Goal: Information Seeking & Learning: Compare options

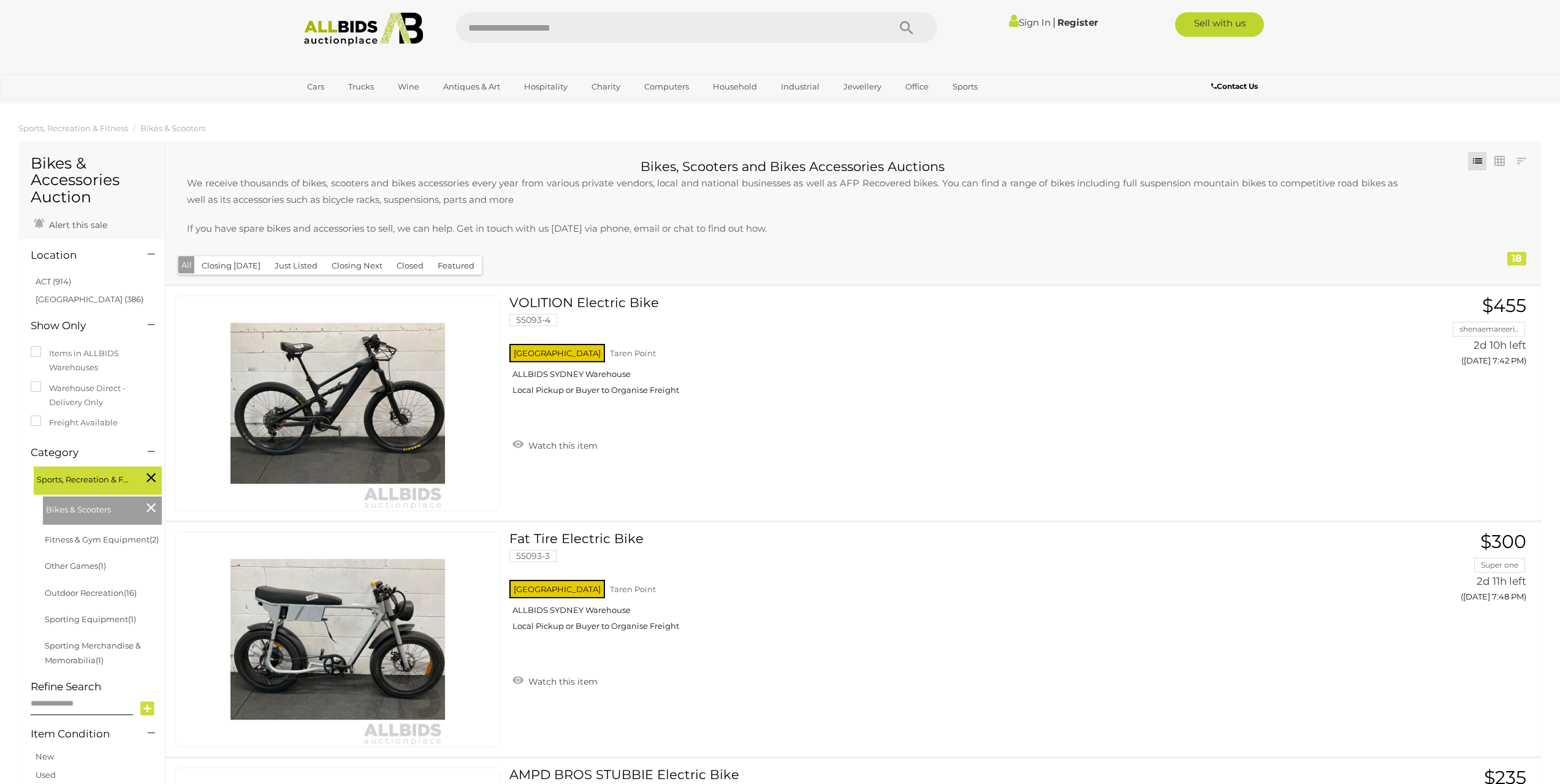
scroll to position [1716, 0]
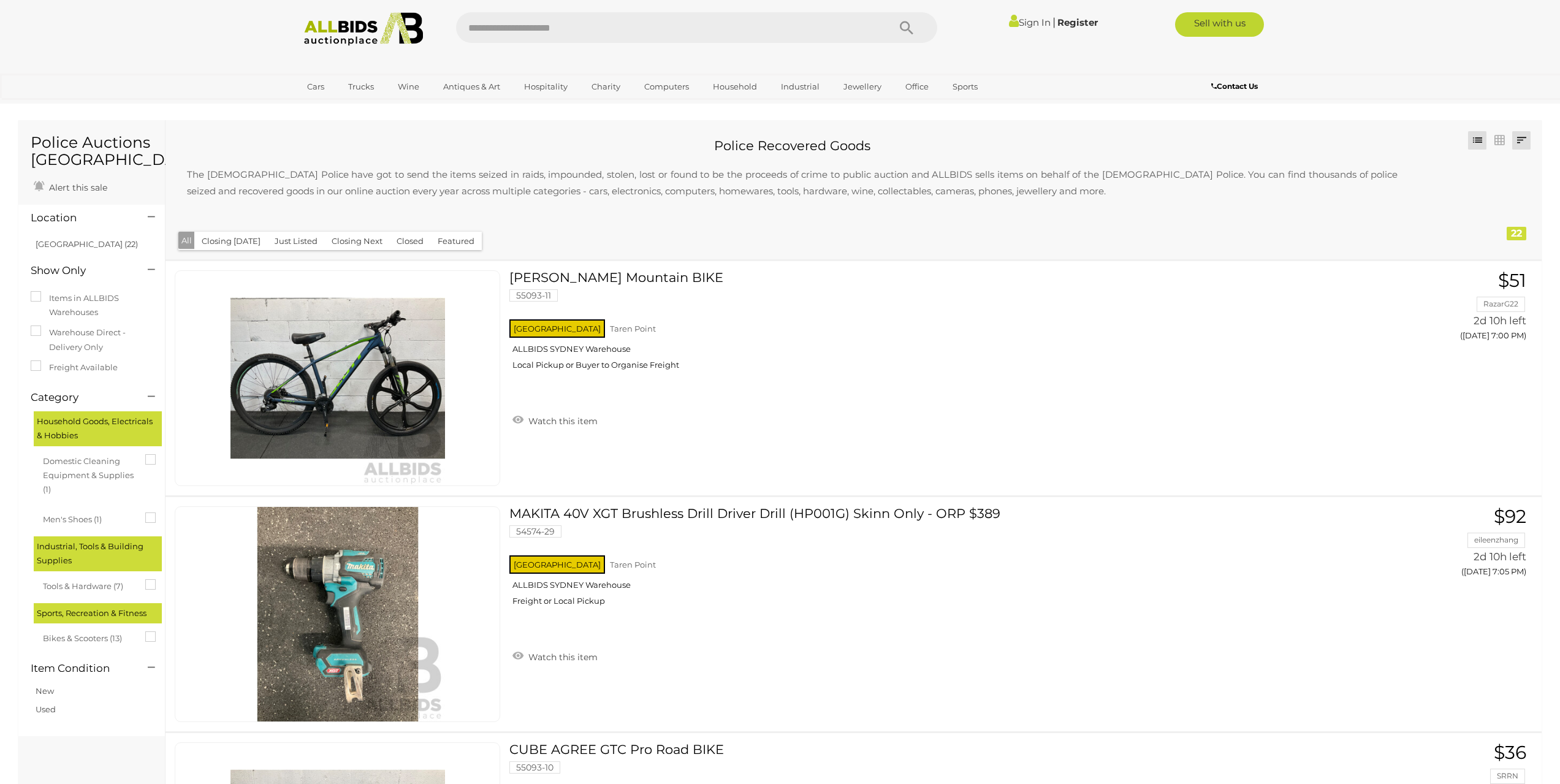
click at [1518, 144] on link at bounding box center [1521, 140] width 18 height 18
click at [1500, 228] on link "Highest Bid" at bounding box center [1440, 228] width 183 height 21
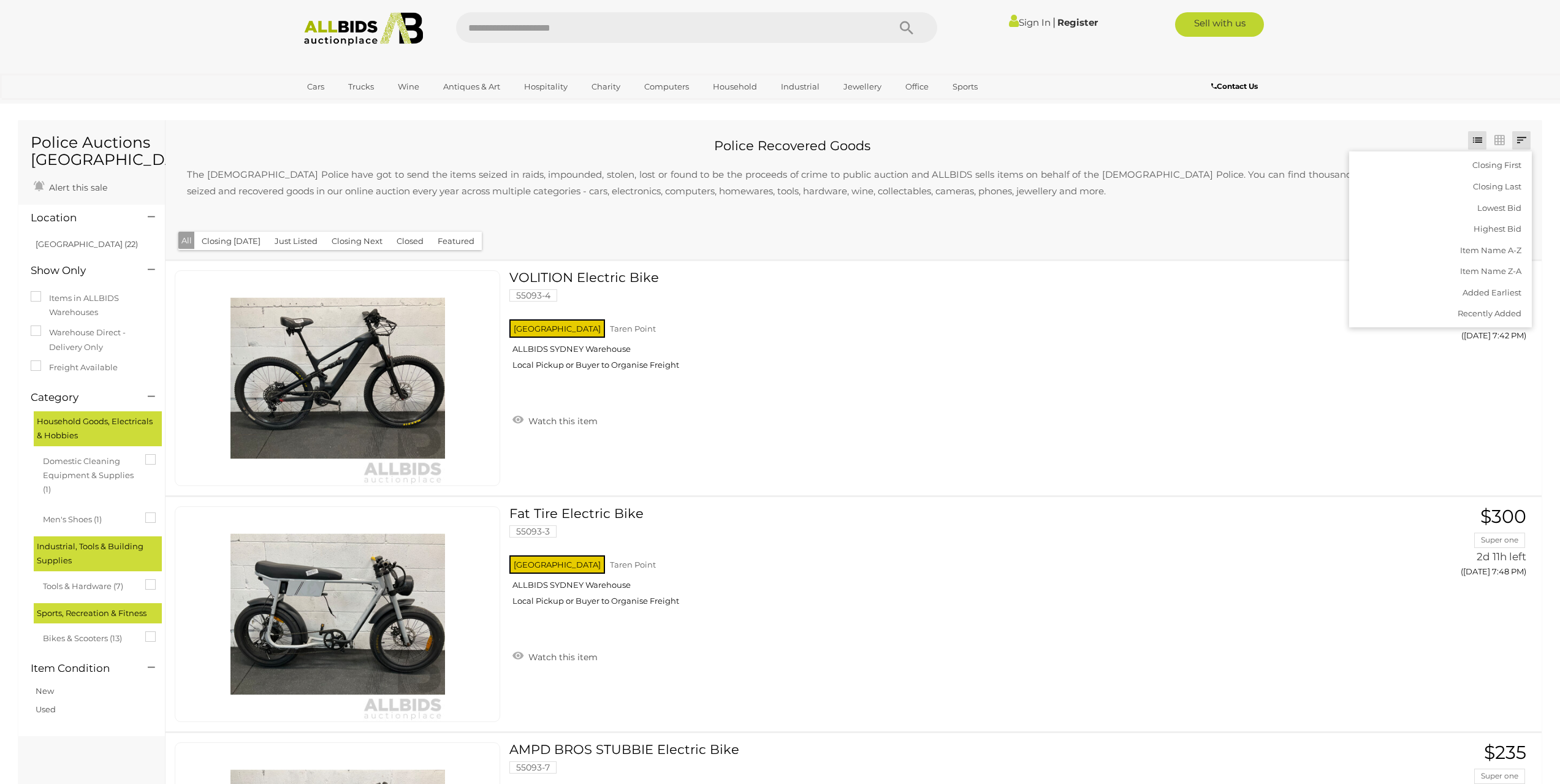
click at [685, 224] on div "Police Recovered Goods The Australian Police have got to send the items seized …" at bounding box center [797, 178] width 1244 height 98
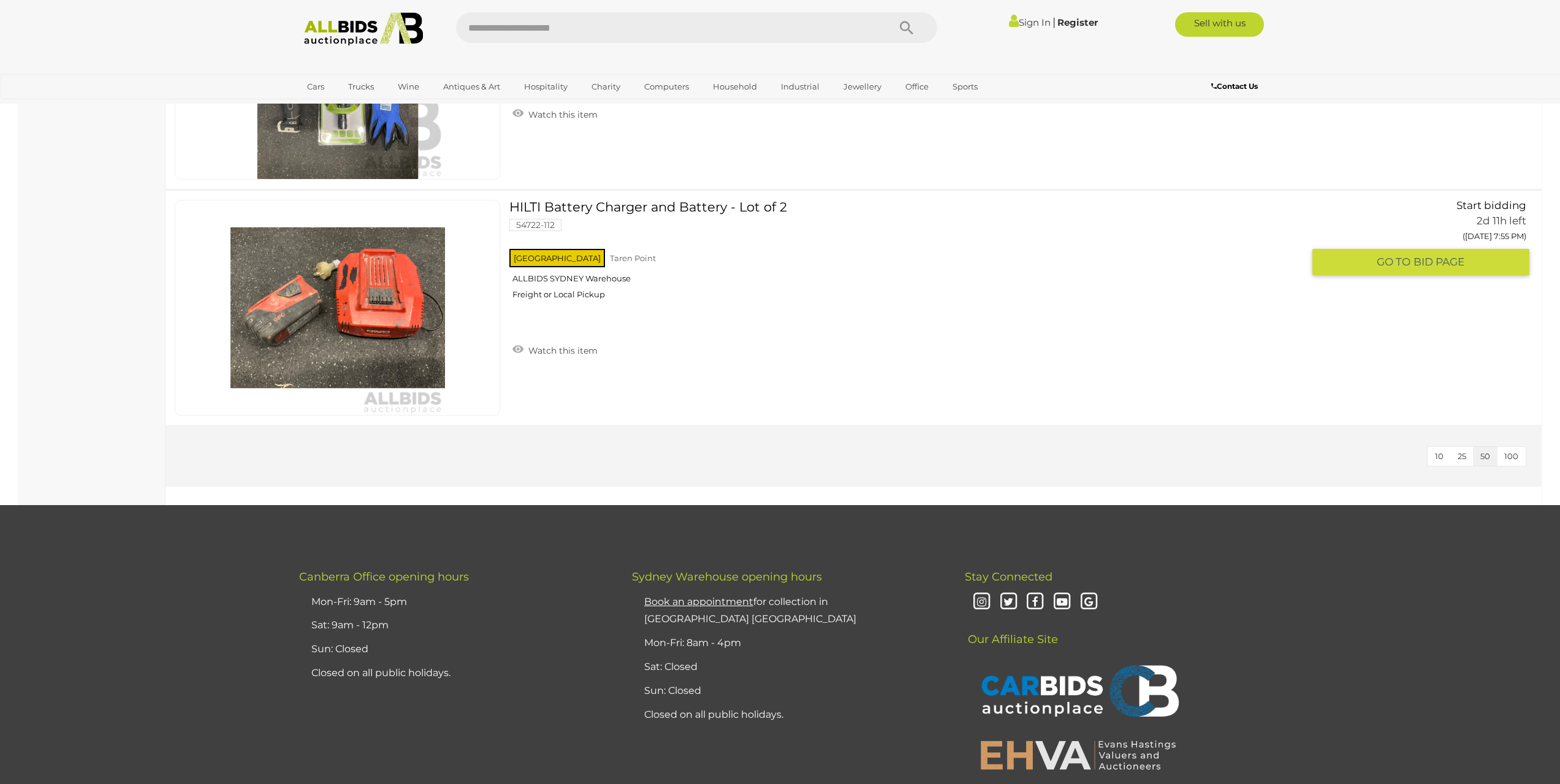
scroll to position [4597, 0]
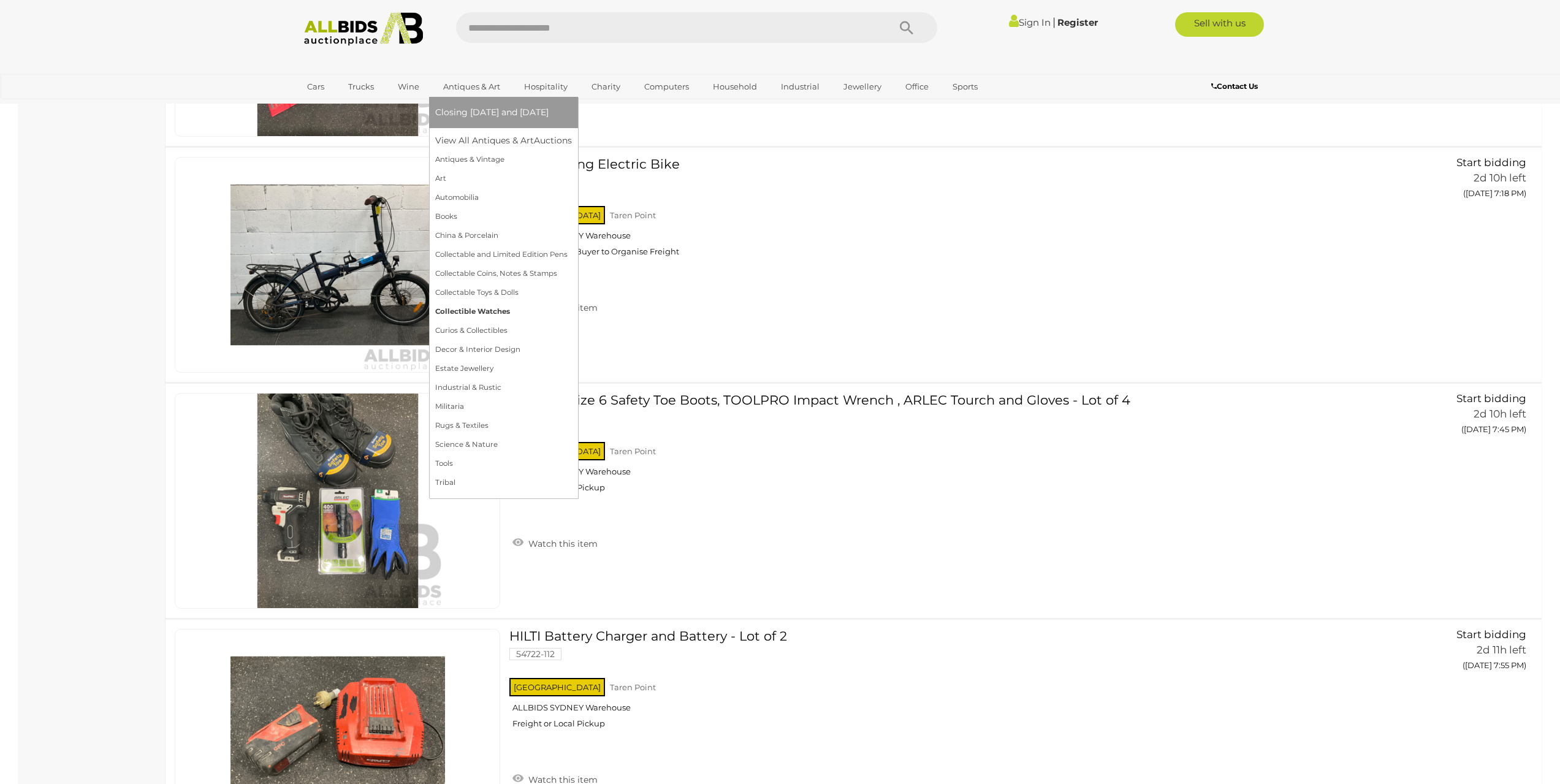
click at [502, 307] on link "Collectible Watches" at bounding box center [504, 312] width 137 height 19
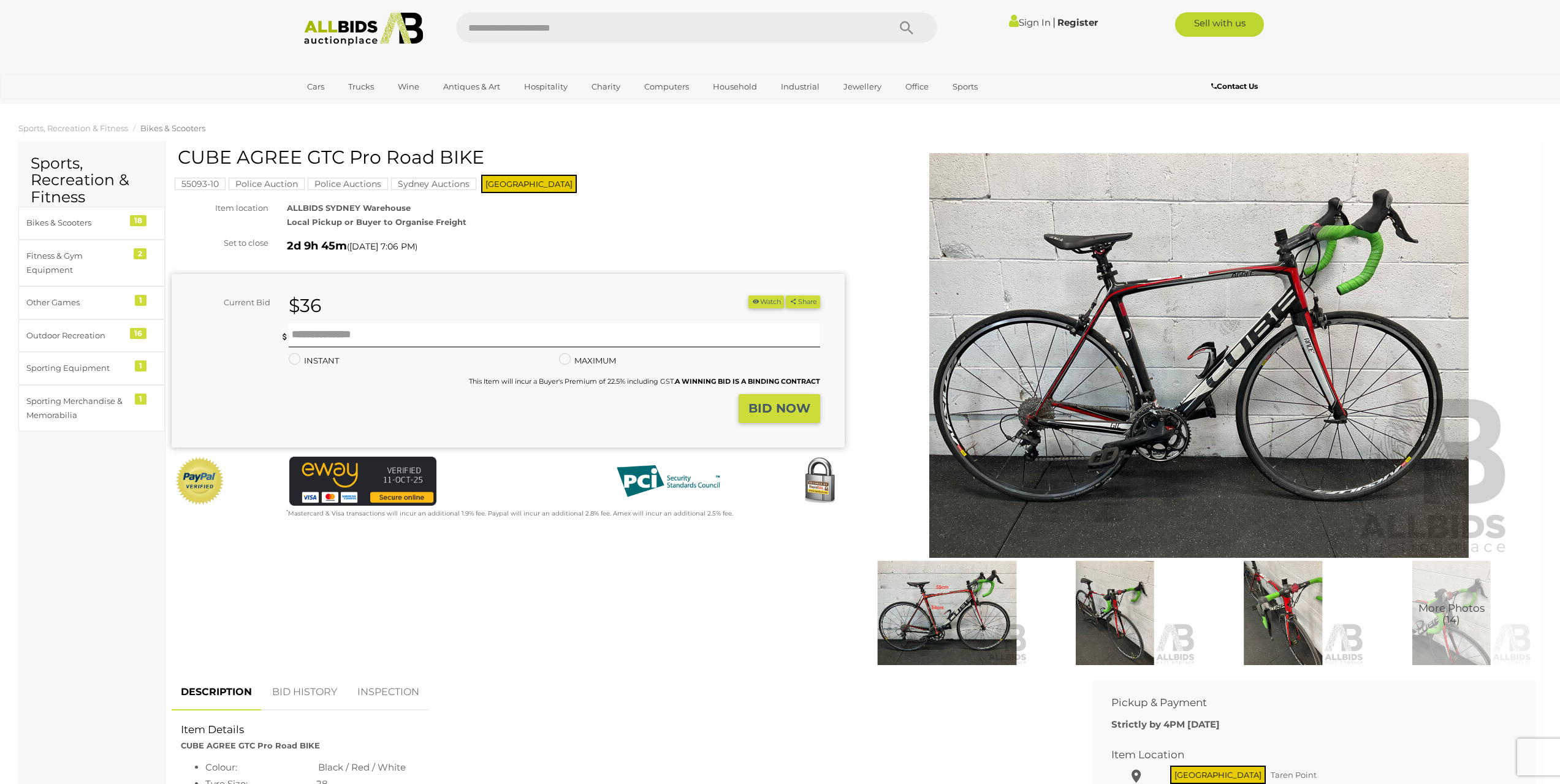
click at [1112, 590] on img at bounding box center [1115, 612] width 162 height 104
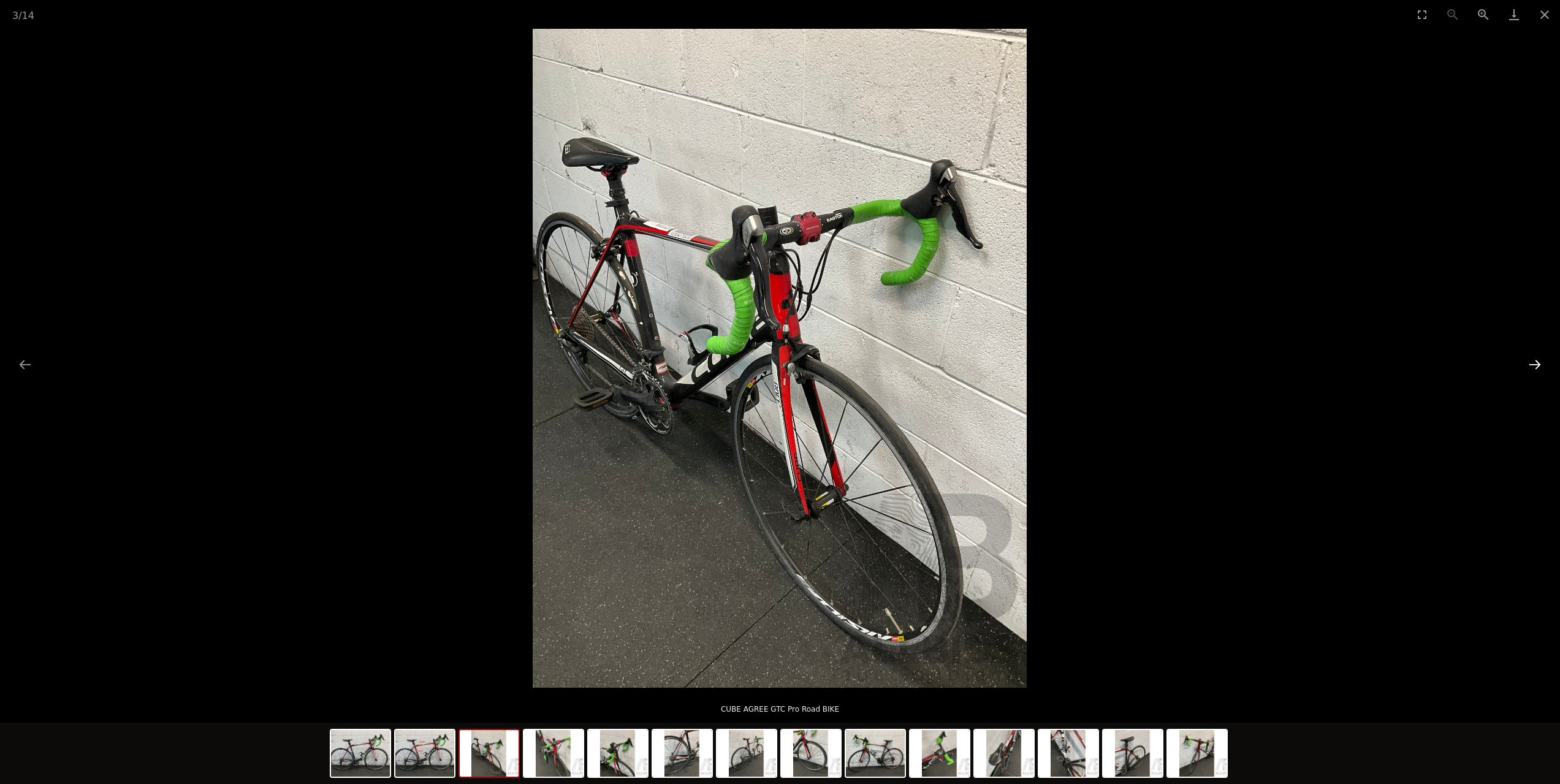
click at [1534, 362] on button "Next slide" at bounding box center [1535, 364] width 26 height 24
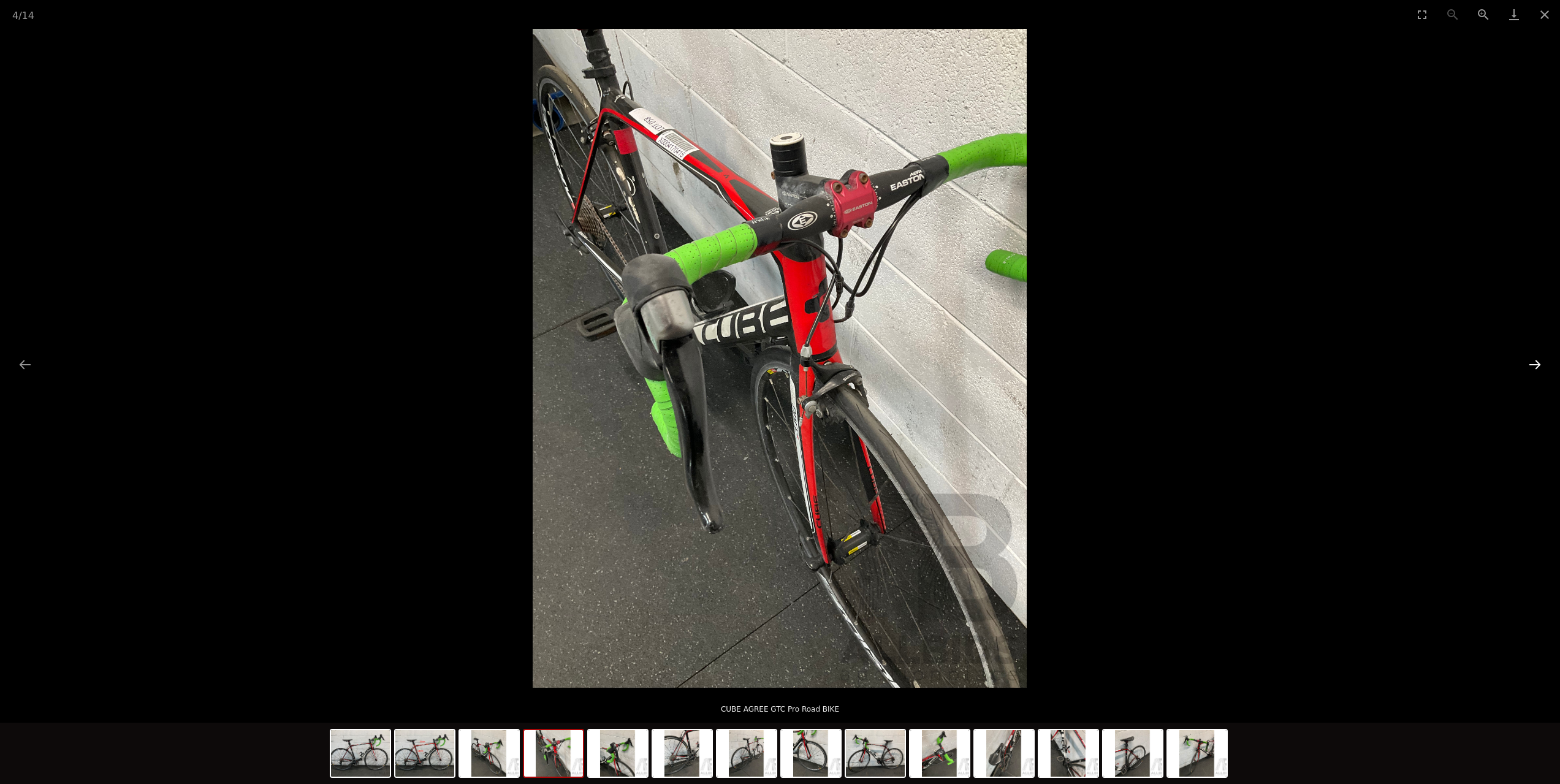
click at [1537, 362] on button "Next slide" at bounding box center [1535, 364] width 26 height 24
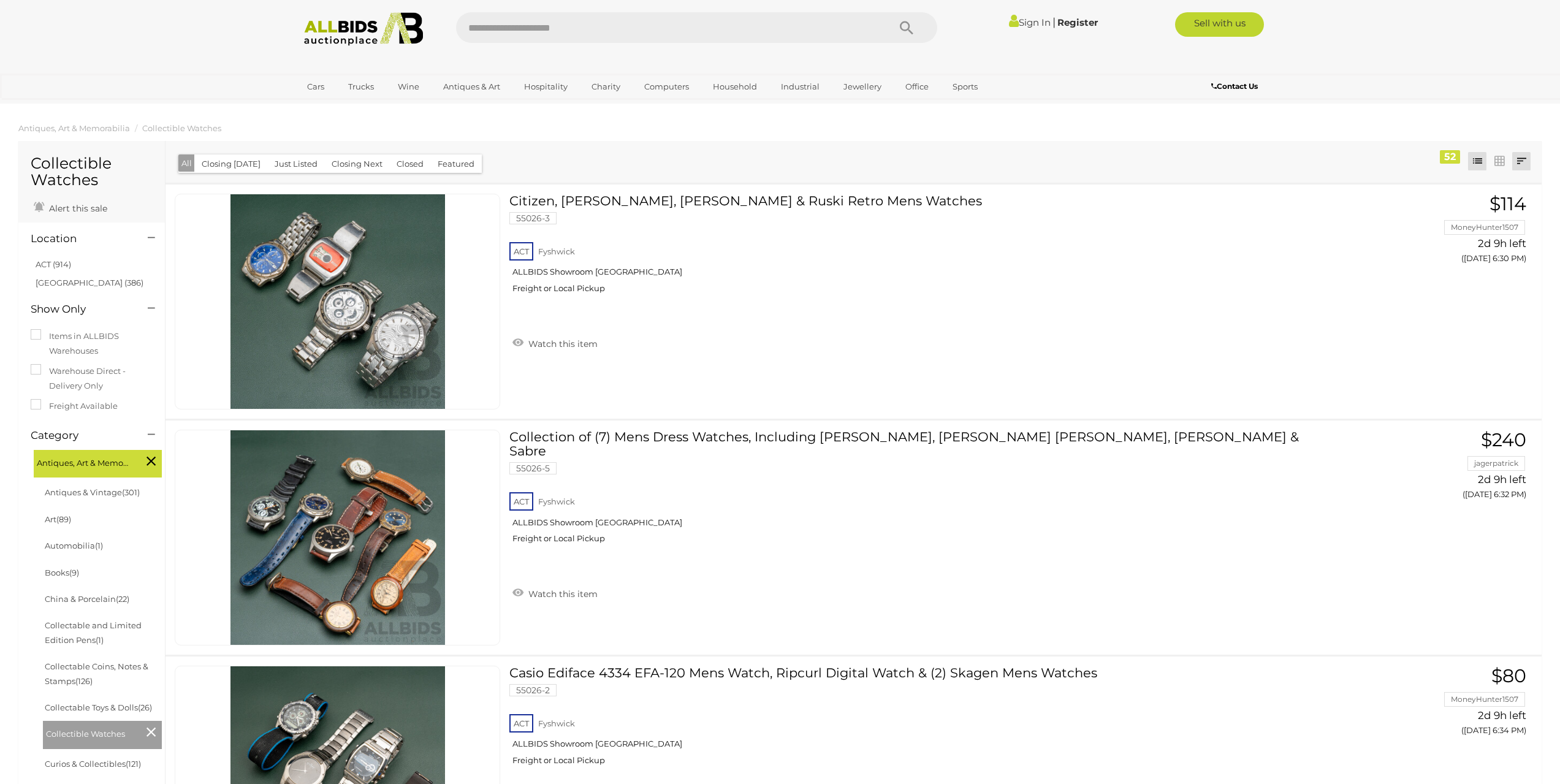
click at [1522, 163] on link at bounding box center [1521, 161] width 18 height 18
click at [1511, 250] on link "Highest Bid" at bounding box center [1440, 249] width 183 height 21
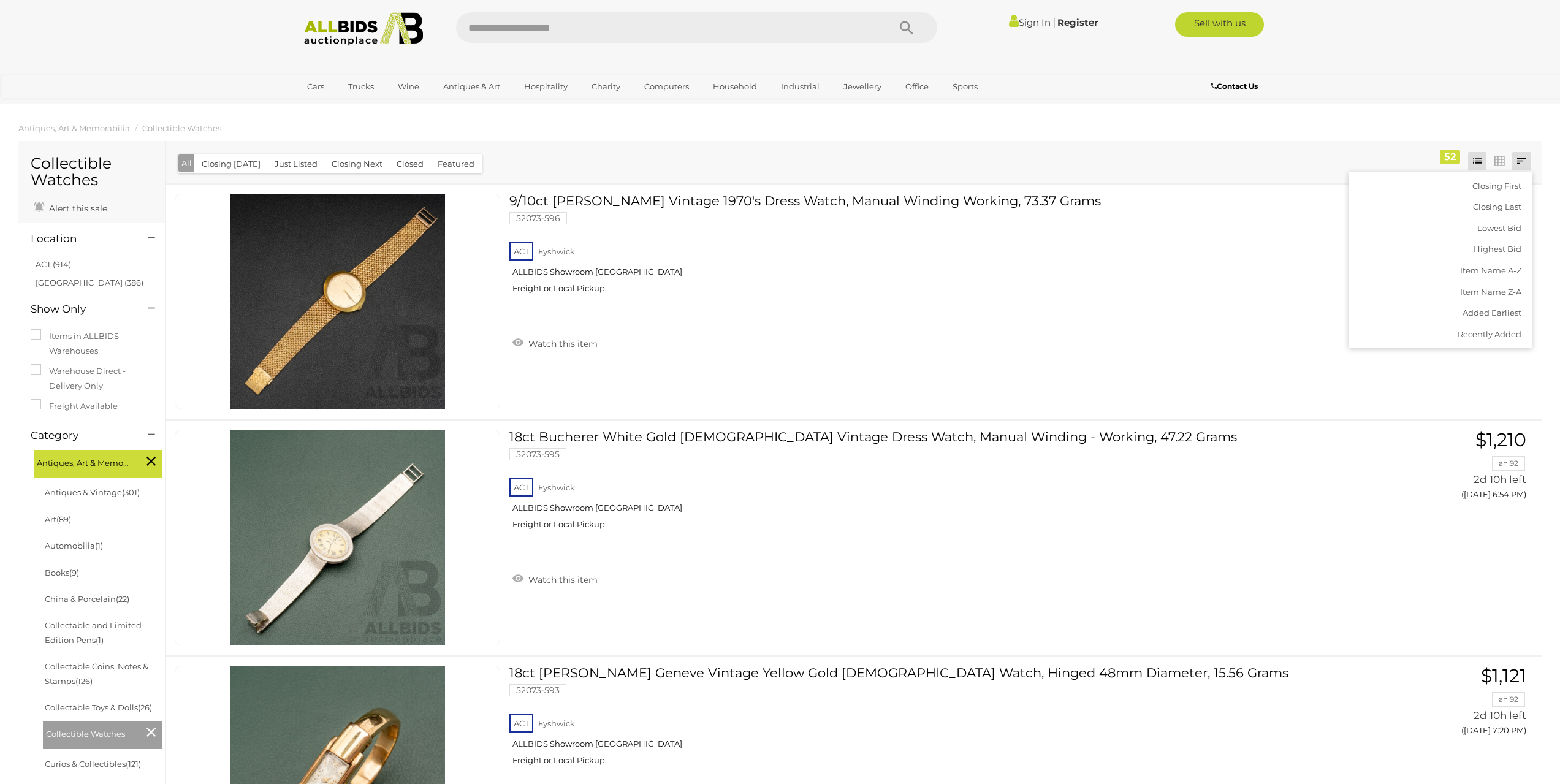
click at [736, 162] on div "Closing First Closing Last Lowest Bid Highest Bid Item Name A-Z Item Name Z-A A…" at bounding box center [853, 161] width 1376 height 42
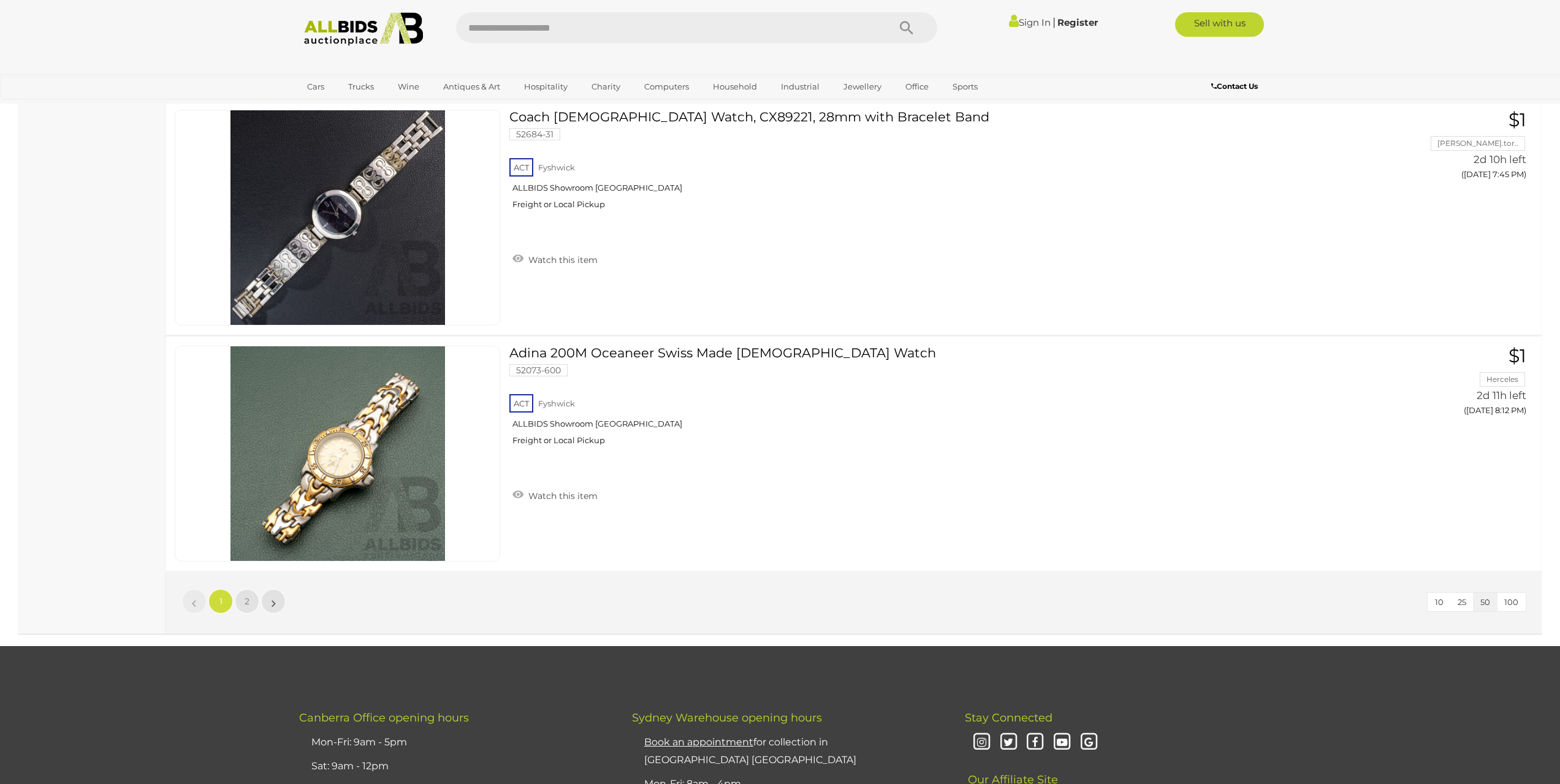
scroll to position [11399, 0]
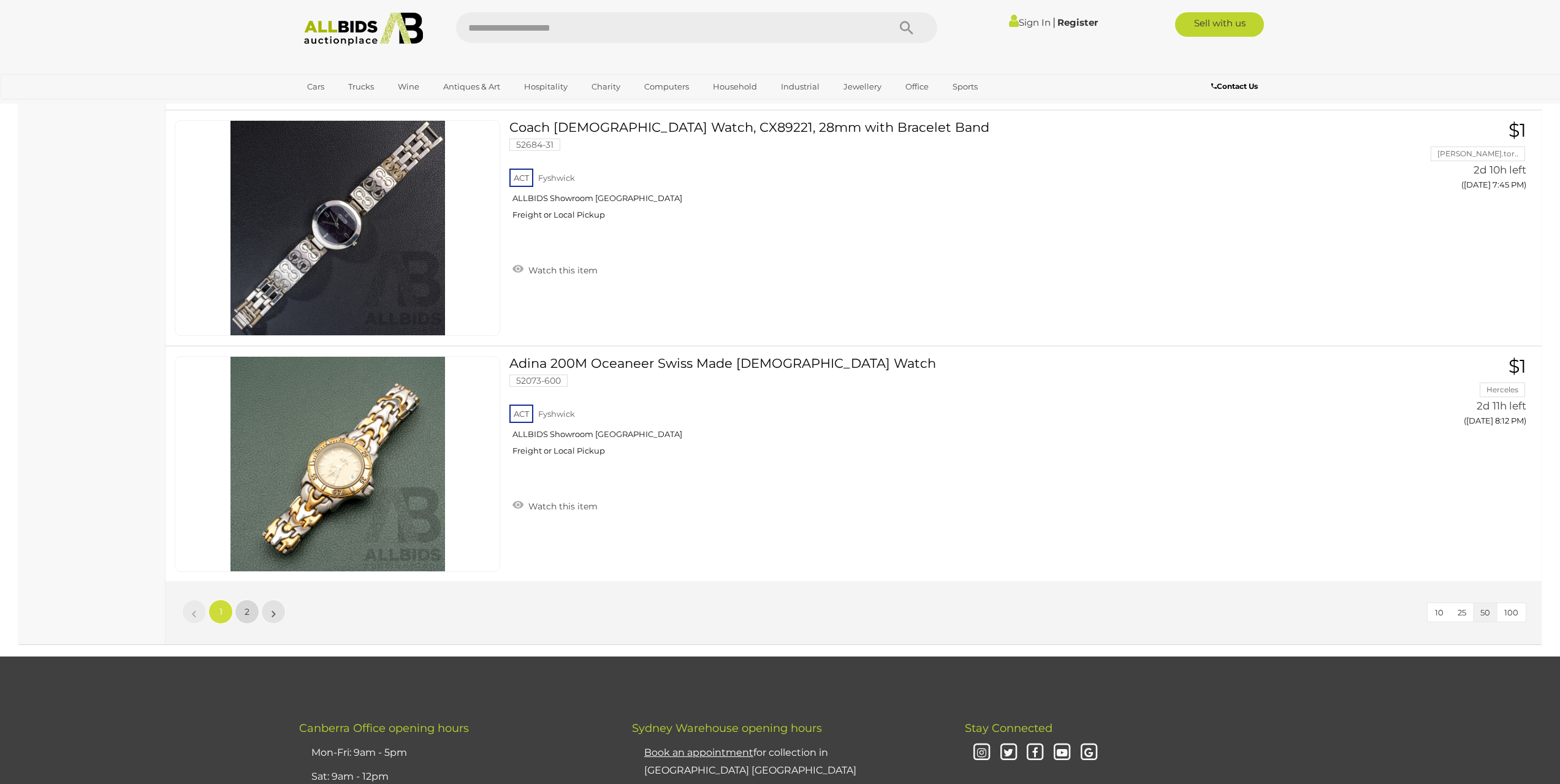
click at [246, 609] on span "2" at bounding box center [247, 612] width 5 height 11
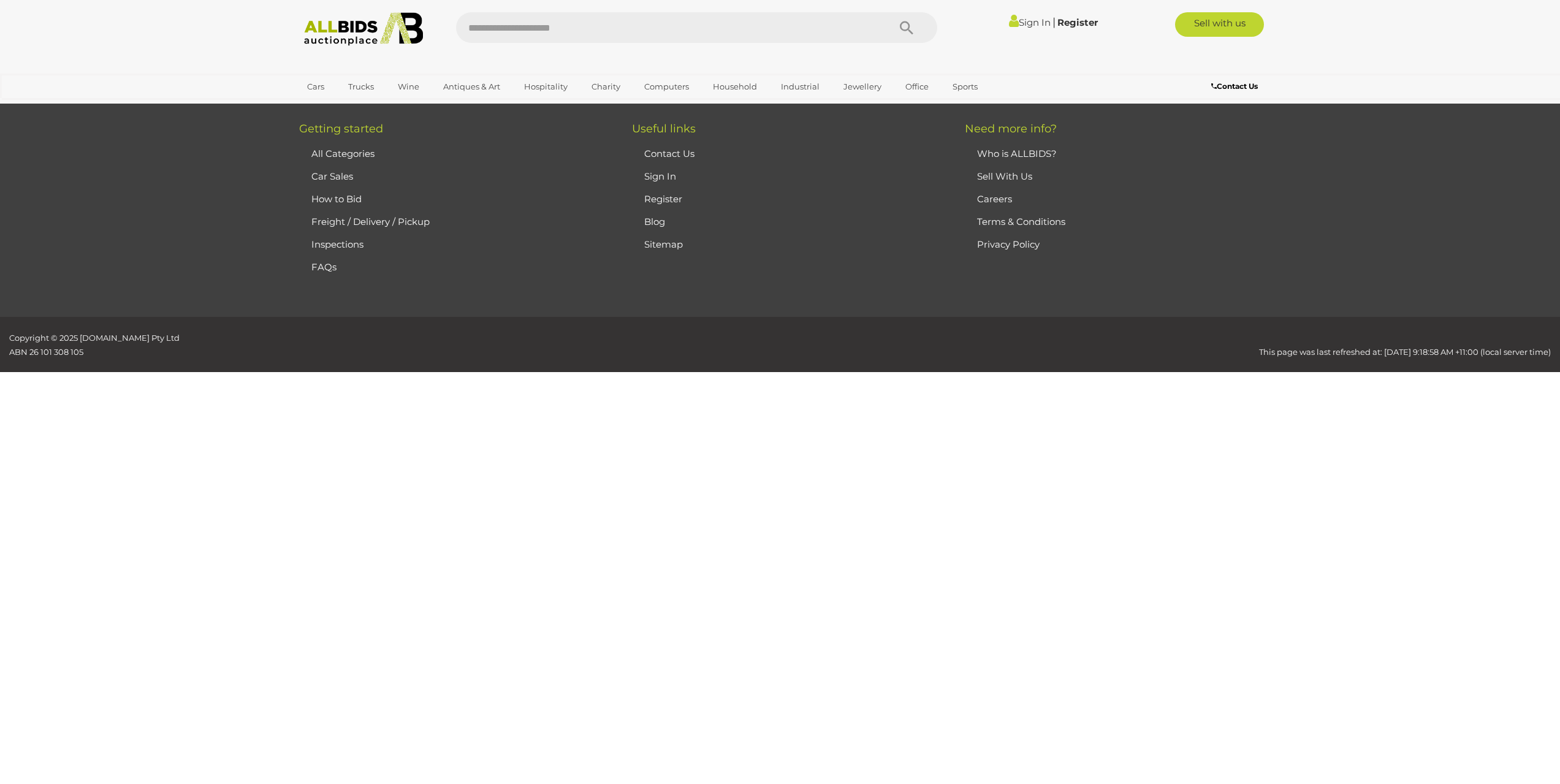
scroll to position [60, 0]
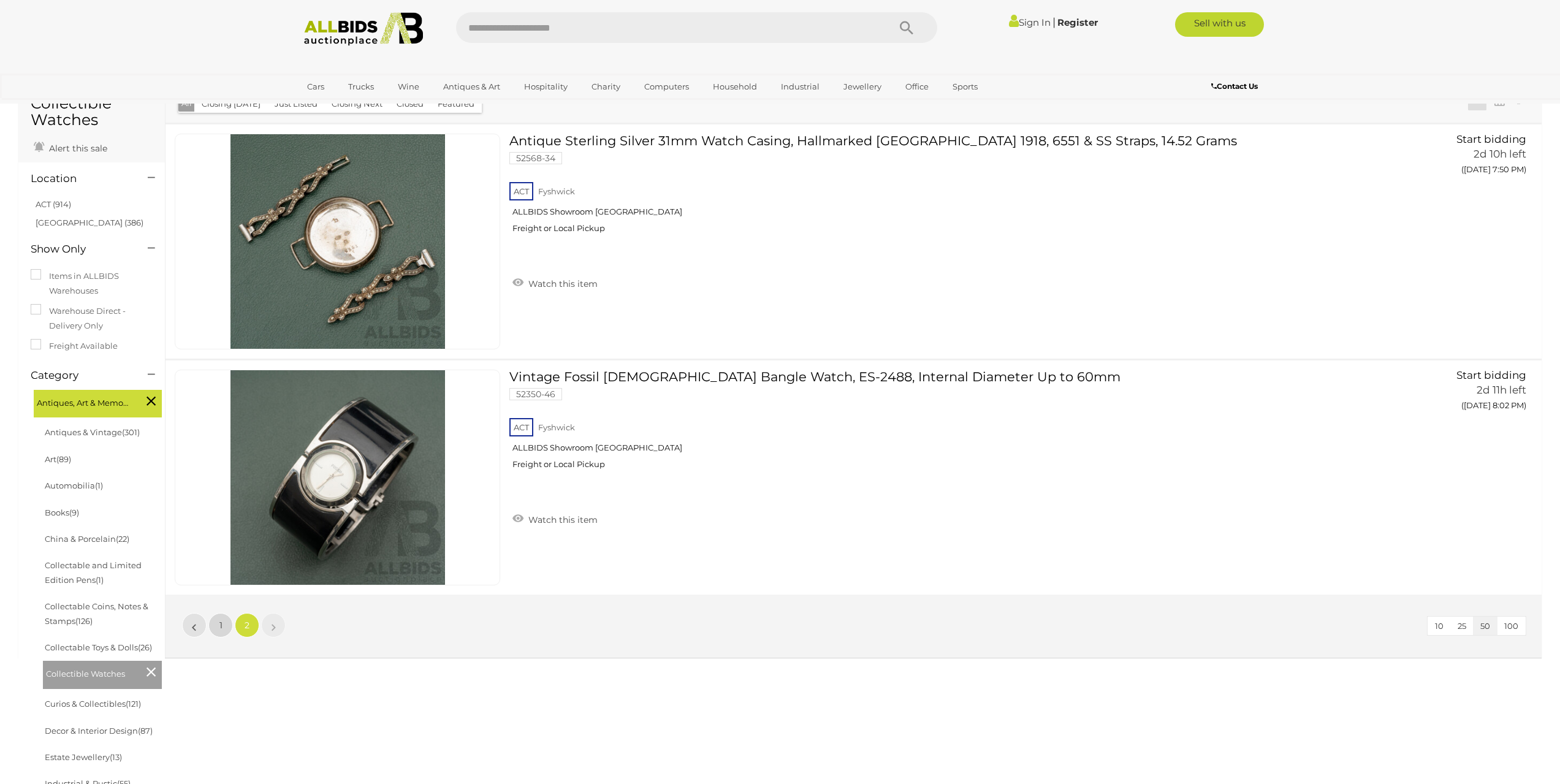
click at [219, 626] on span "1" at bounding box center [221, 625] width 3 height 11
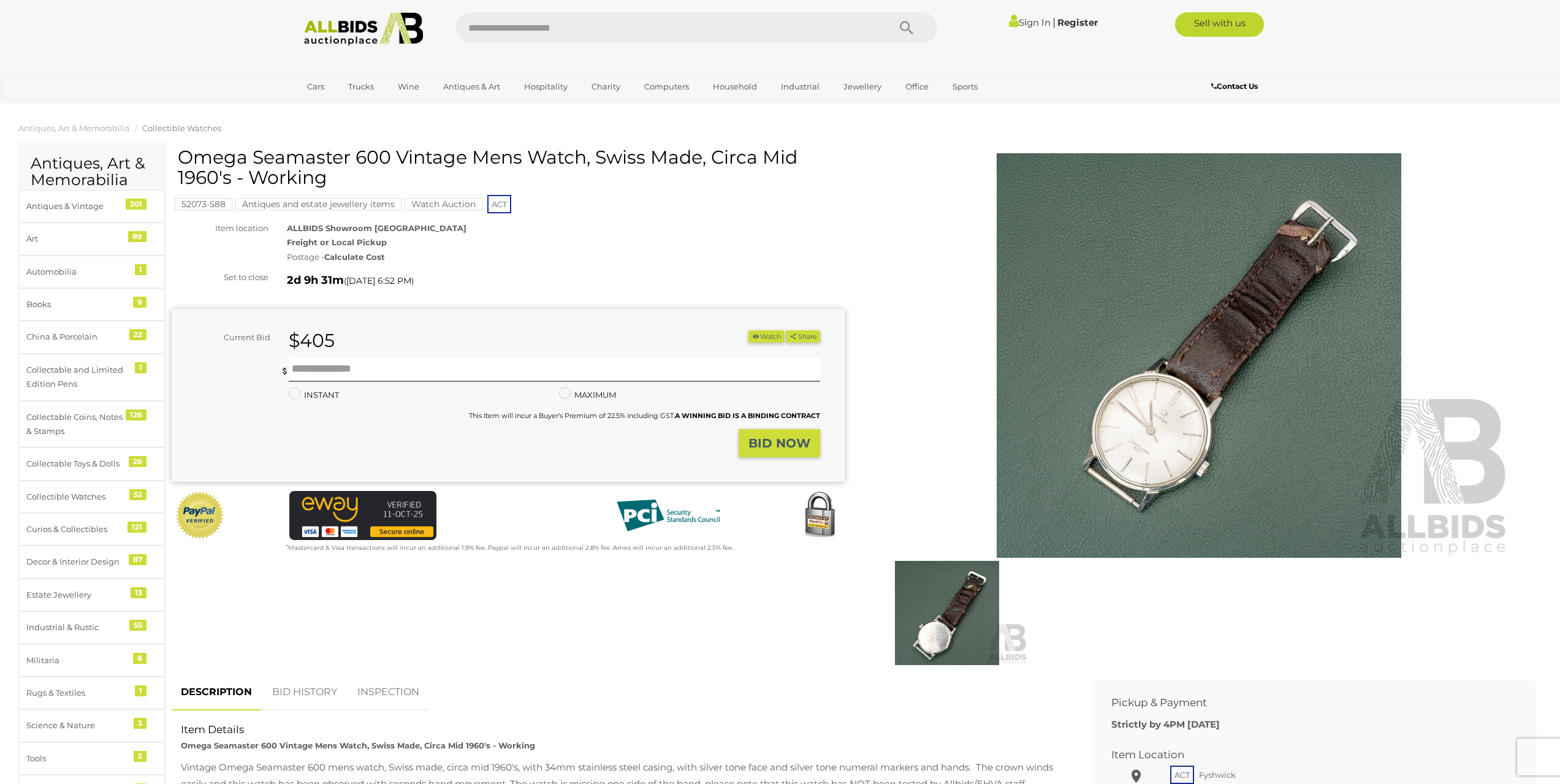
click at [1184, 374] on img at bounding box center [1199, 355] width 628 height 405
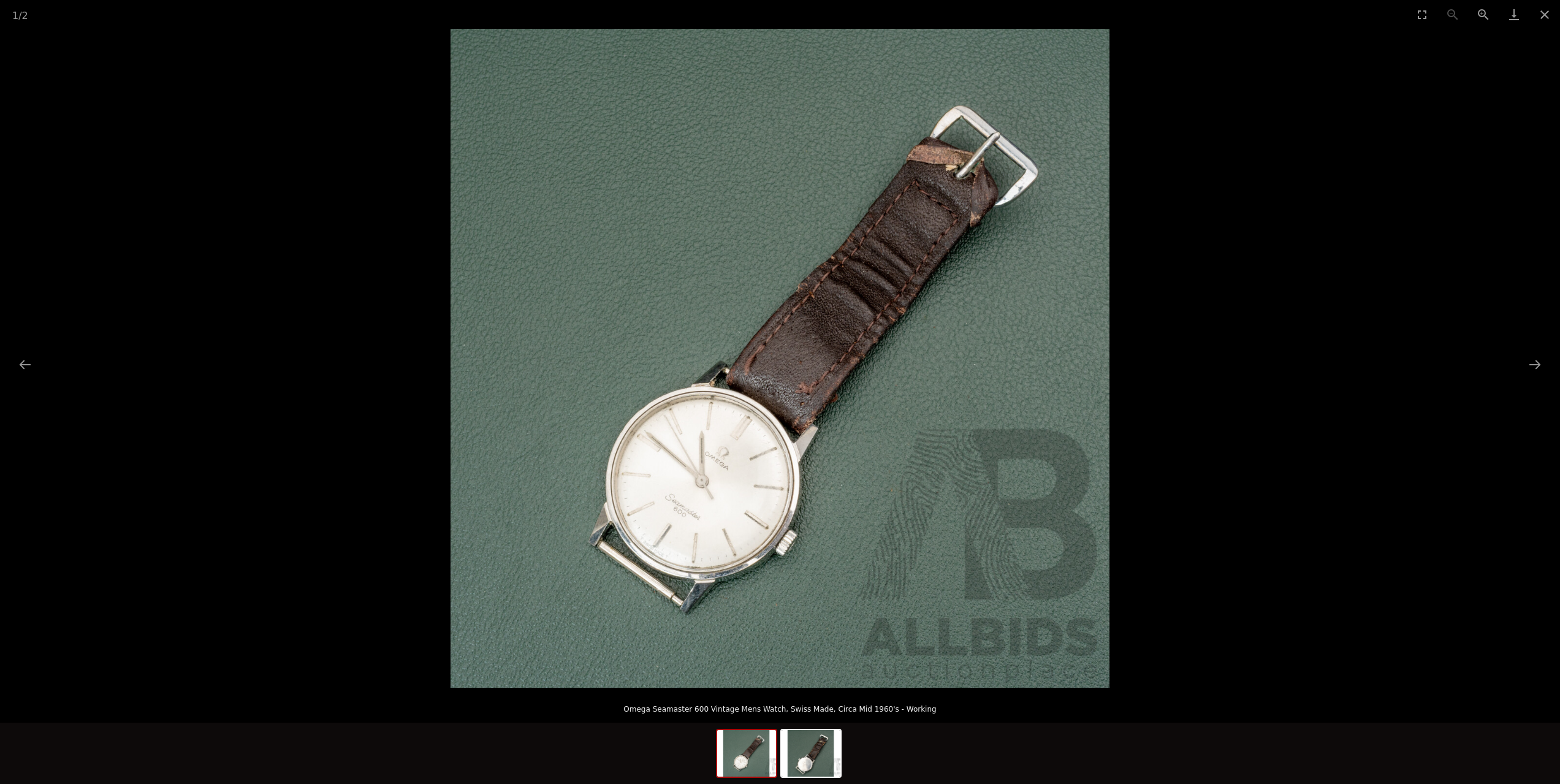
click at [730, 465] on img at bounding box center [780, 358] width 659 height 659
click at [811, 760] on img at bounding box center [811, 753] width 59 height 46
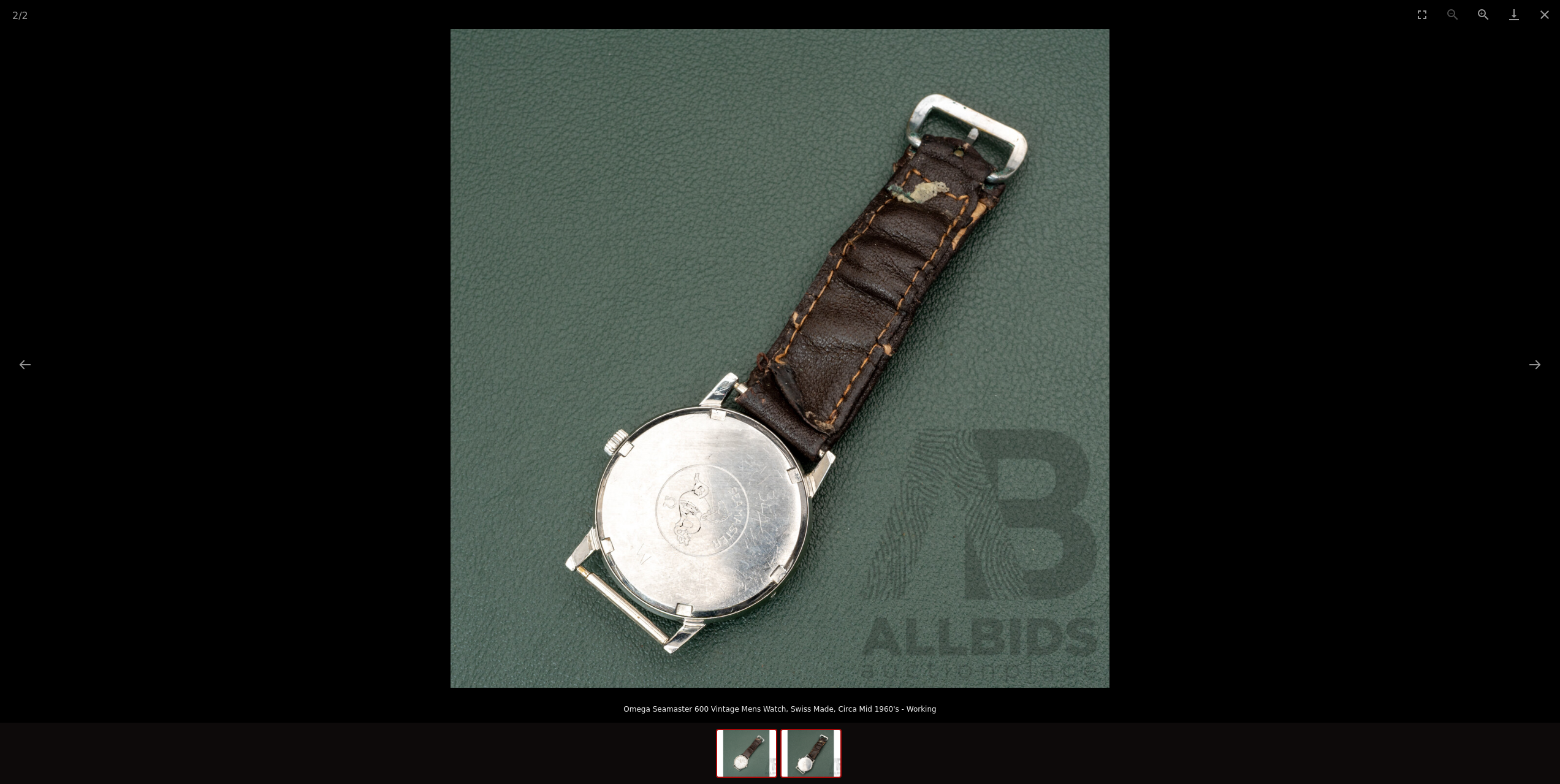
click at [732, 747] on img at bounding box center [747, 753] width 59 height 46
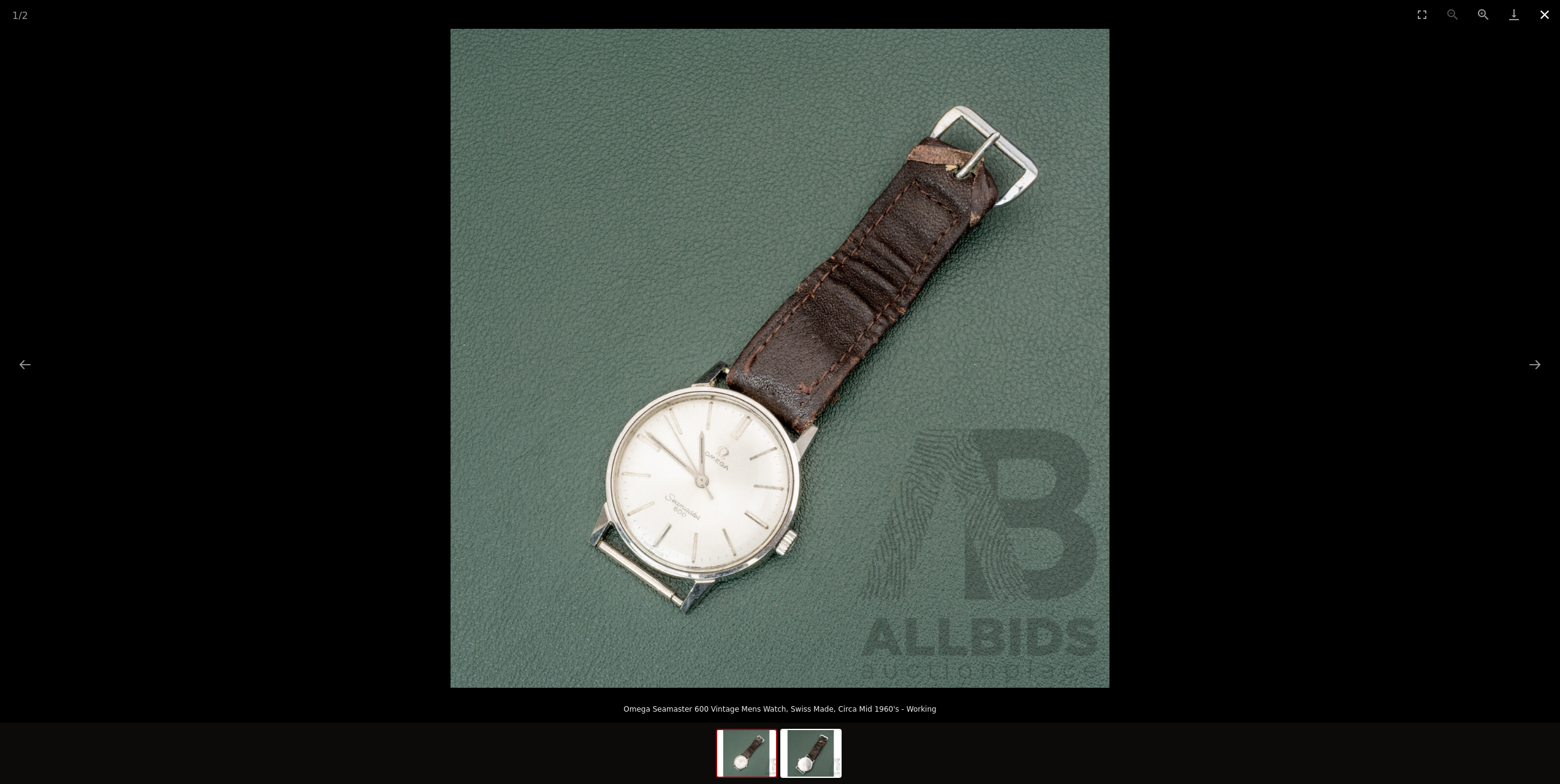
click at [1542, 9] on button "Close gallery" at bounding box center [1544, 14] width 31 height 29
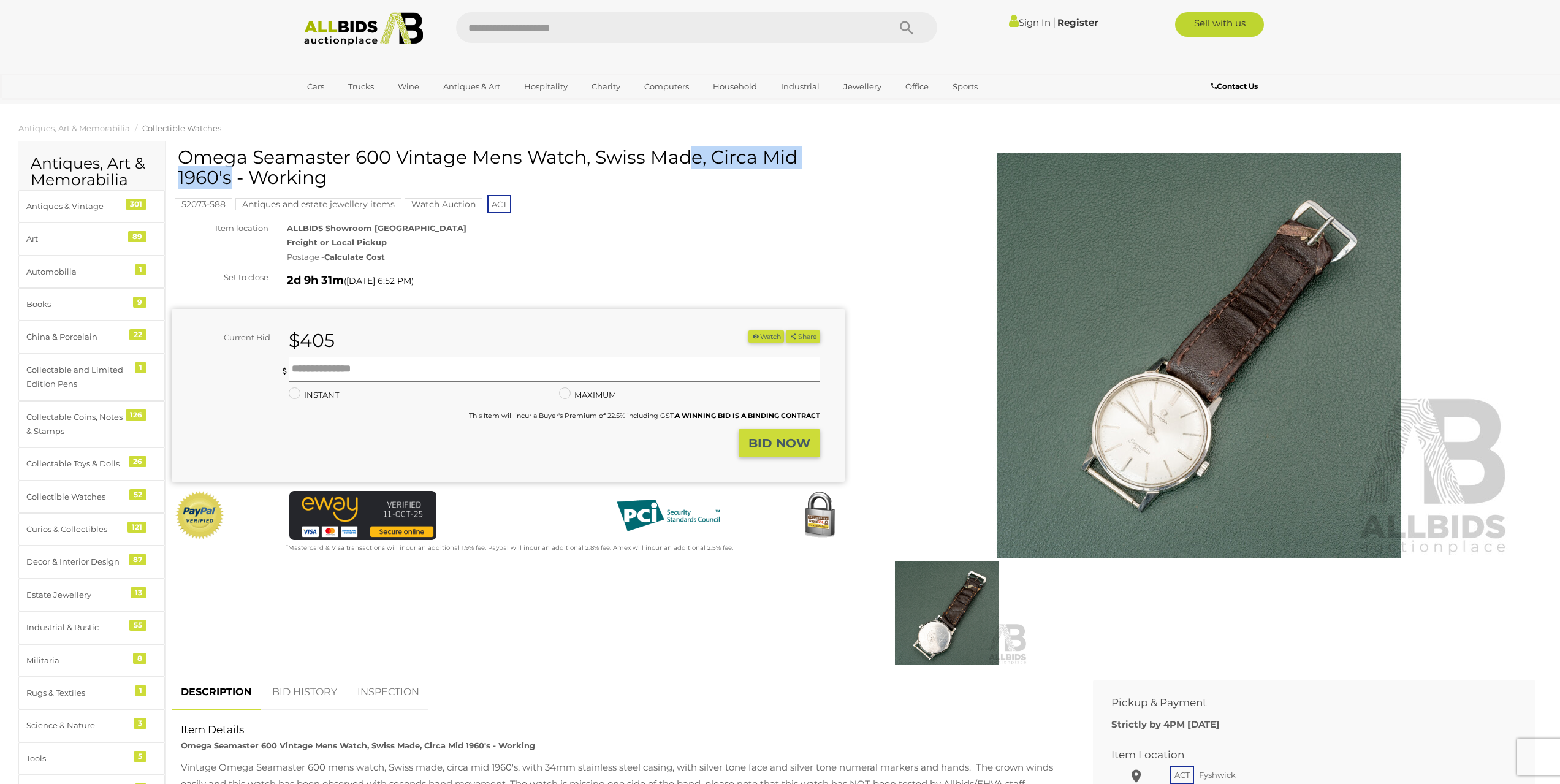
drag, startPoint x: 390, startPoint y: 156, endPoint x: 181, endPoint y: 157, distance: 209.0
click at [181, 157] on h1 "Omega Seamaster 600 Vintage Mens Watch, Swiss Made, Circa Mid 1960's - Working" at bounding box center [509, 167] width 664 height 40
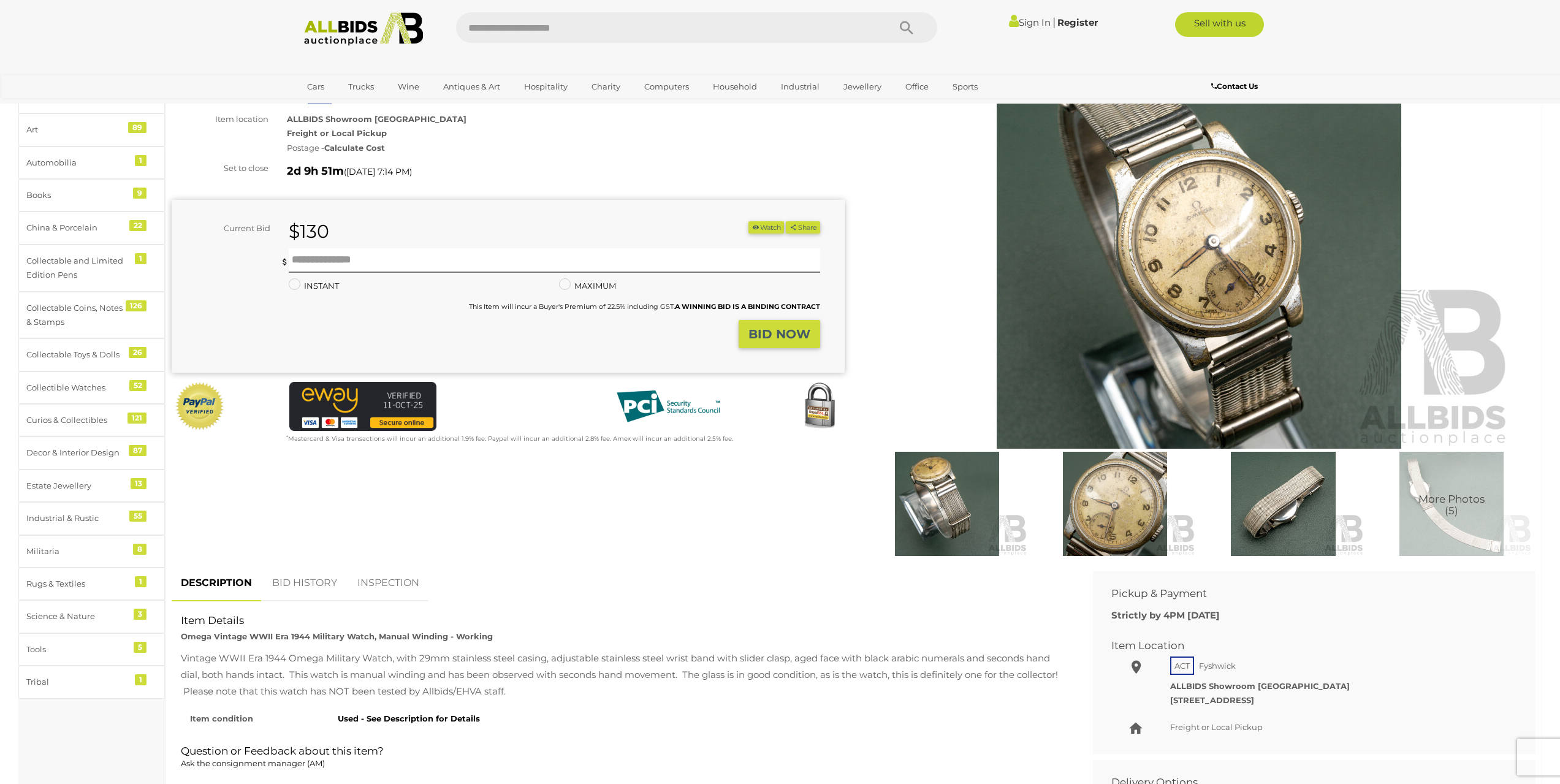
scroll to position [62, 0]
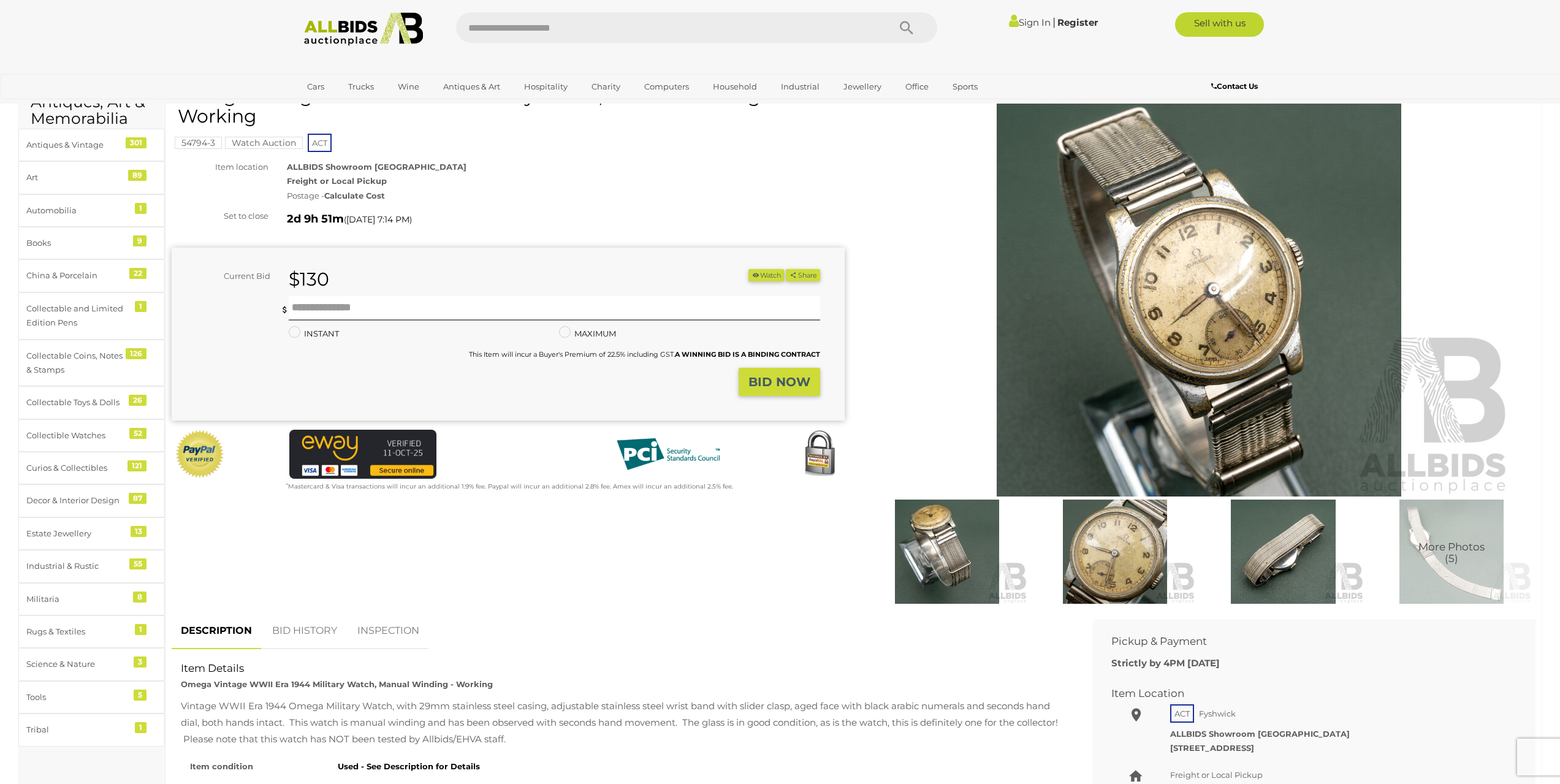
click at [956, 525] on img at bounding box center [947, 552] width 162 height 104
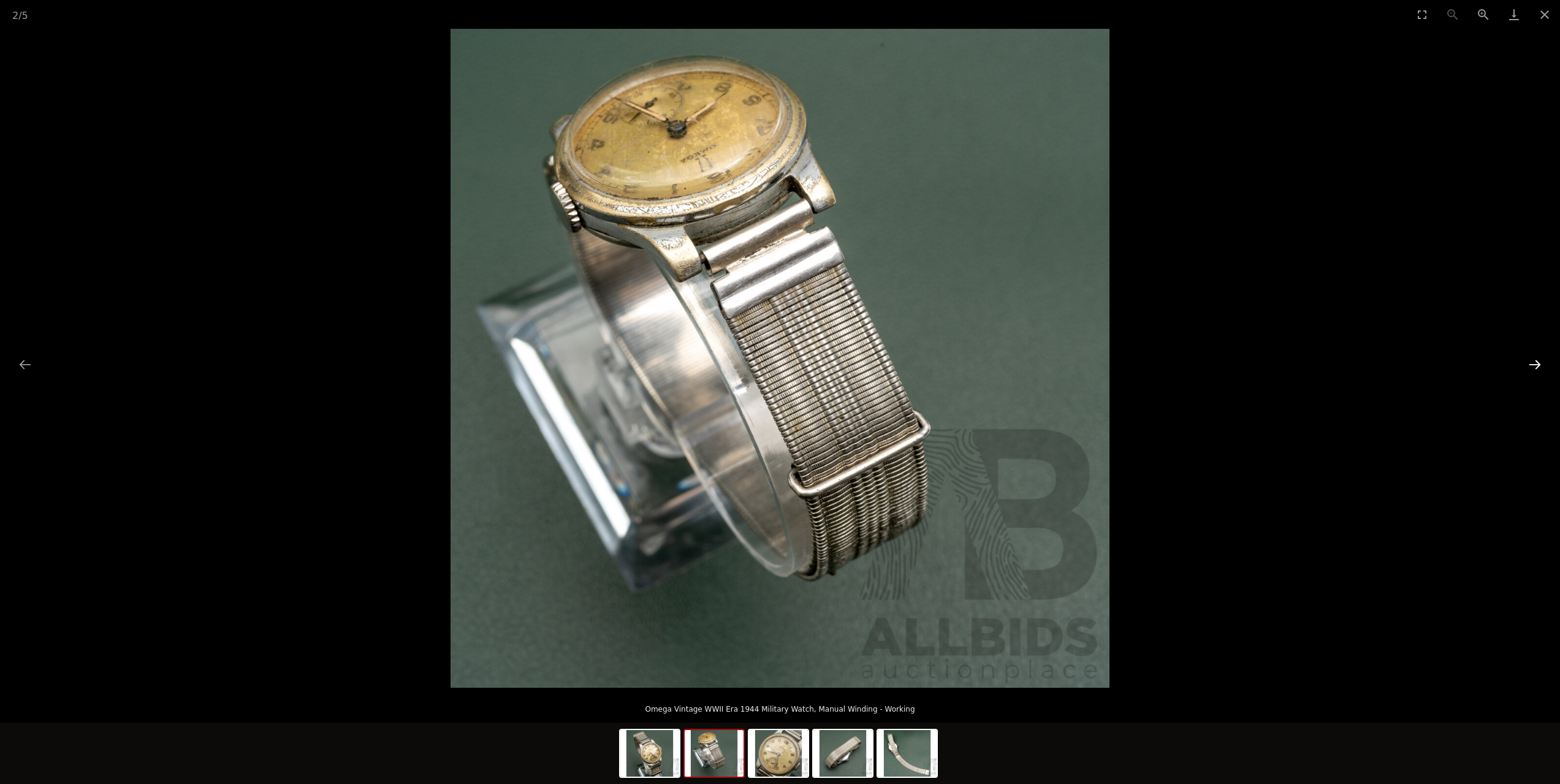
click at [1531, 363] on button "Next slide" at bounding box center [1535, 364] width 26 height 24
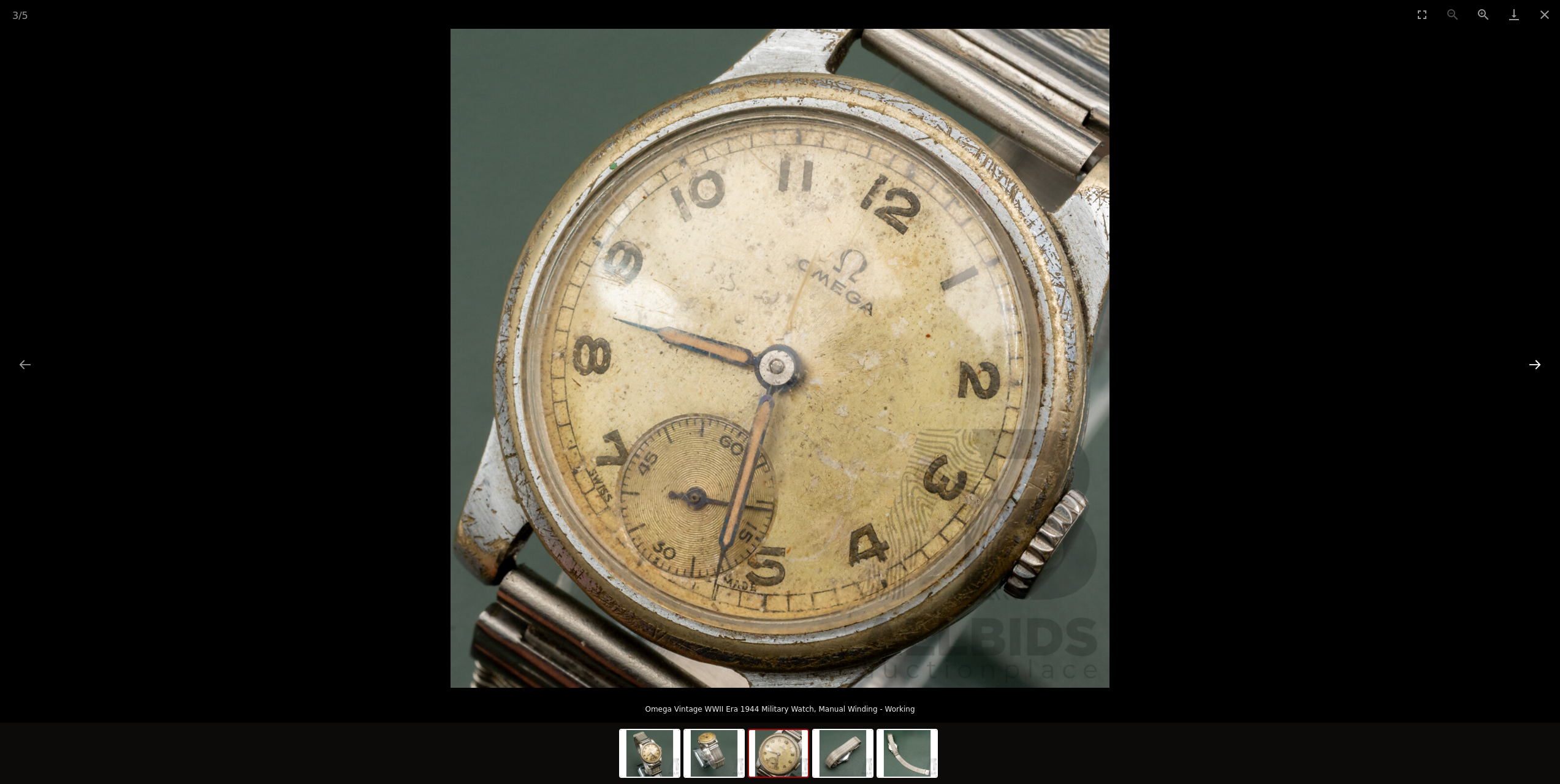
click at [1531, 363] on button "Next slide" at bounding box center [1535, 364] width 26 height 24
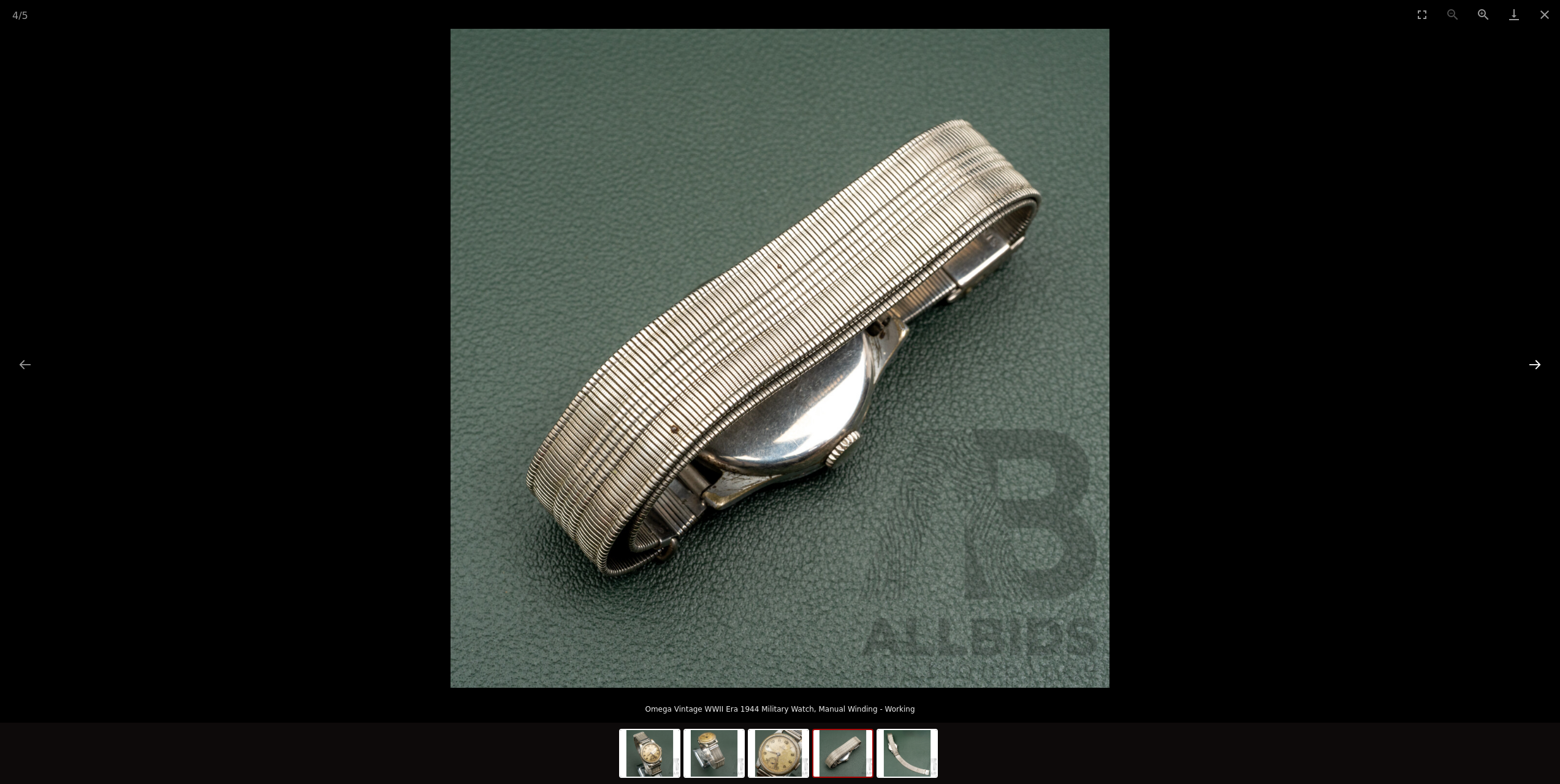
click at [1531, 363] on button "Next slide" at bounding box center [1535, 364] width 26 height 24
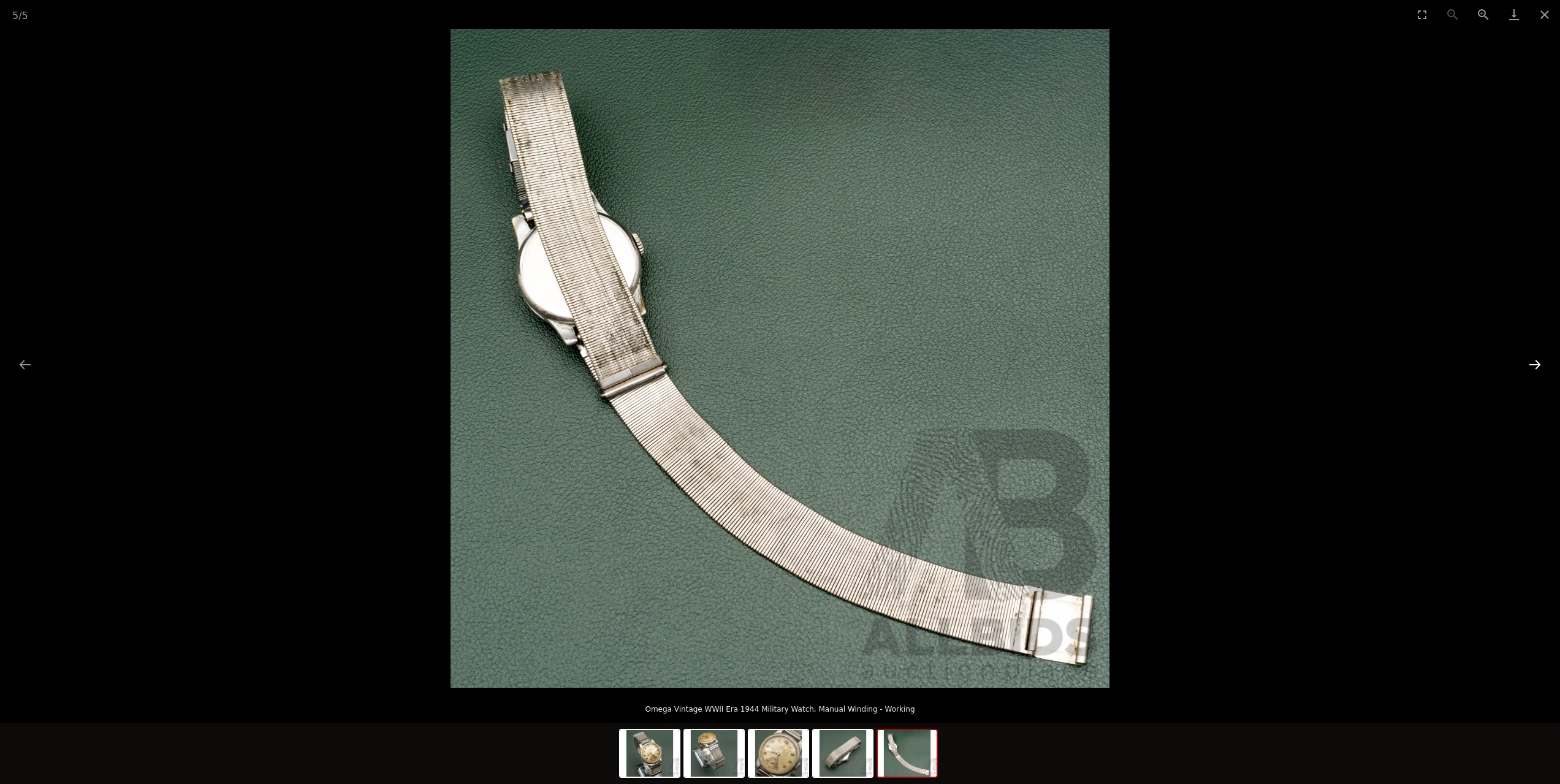
click at [1531, 363] on button "Next slide" at bounding box center [1535, 364] width 26 height 24
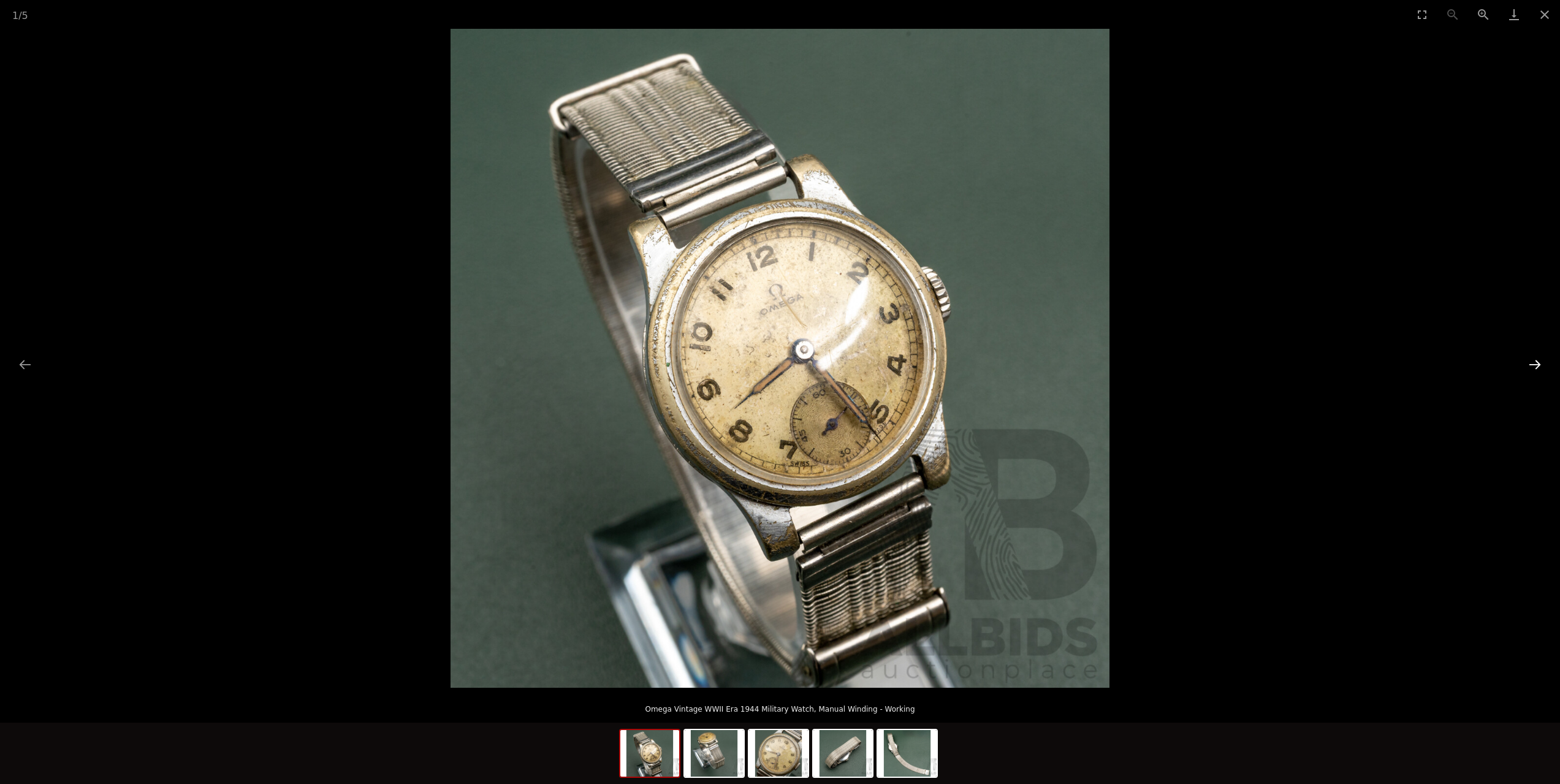
click at [1531, 363] on button "Next slide" at bounding box center [1535, 364] width 26 height 24
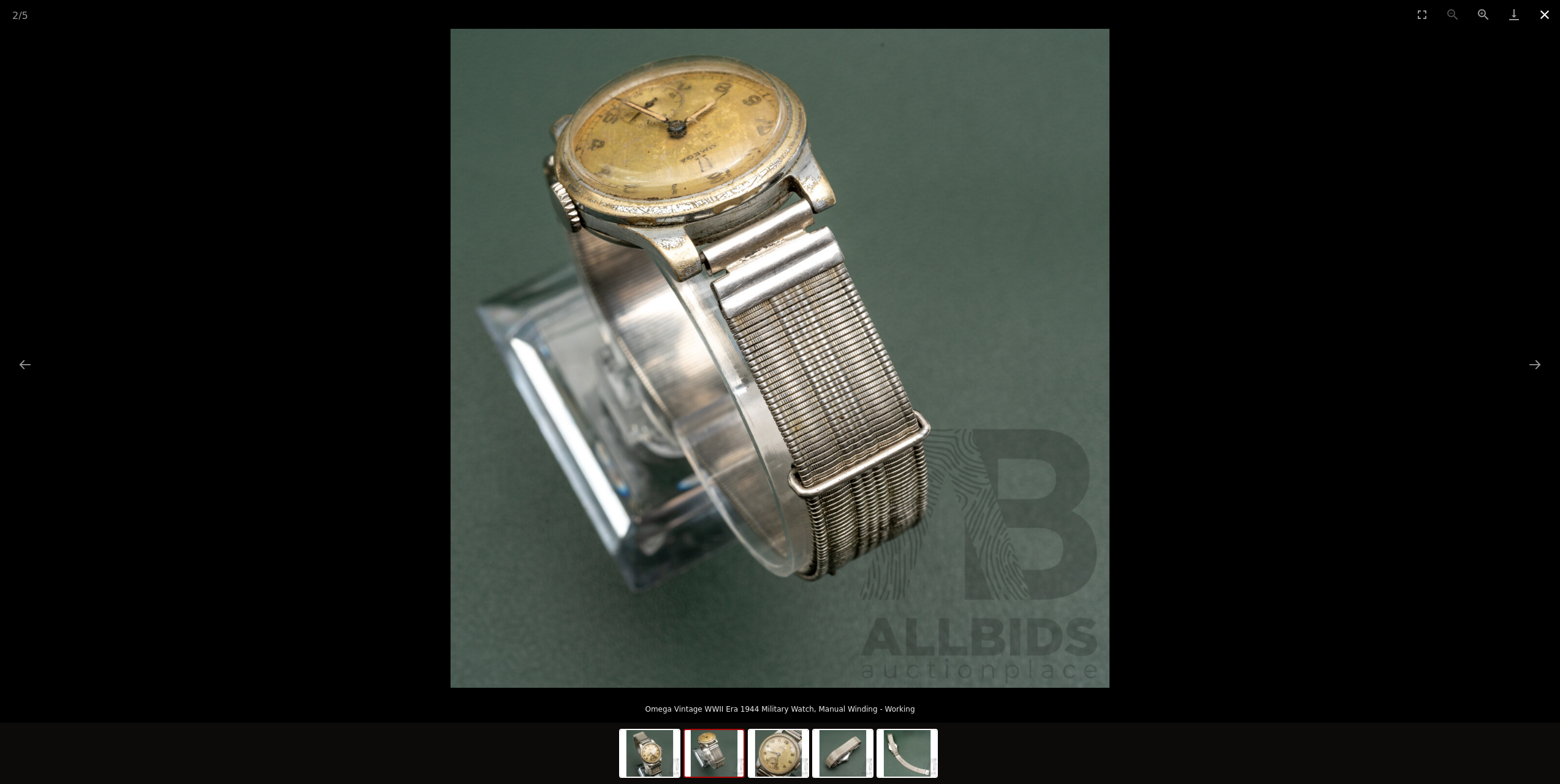
click at [1552, 16] on button "Close gallery" at bounding box center [1544, 14] width 31 height 29
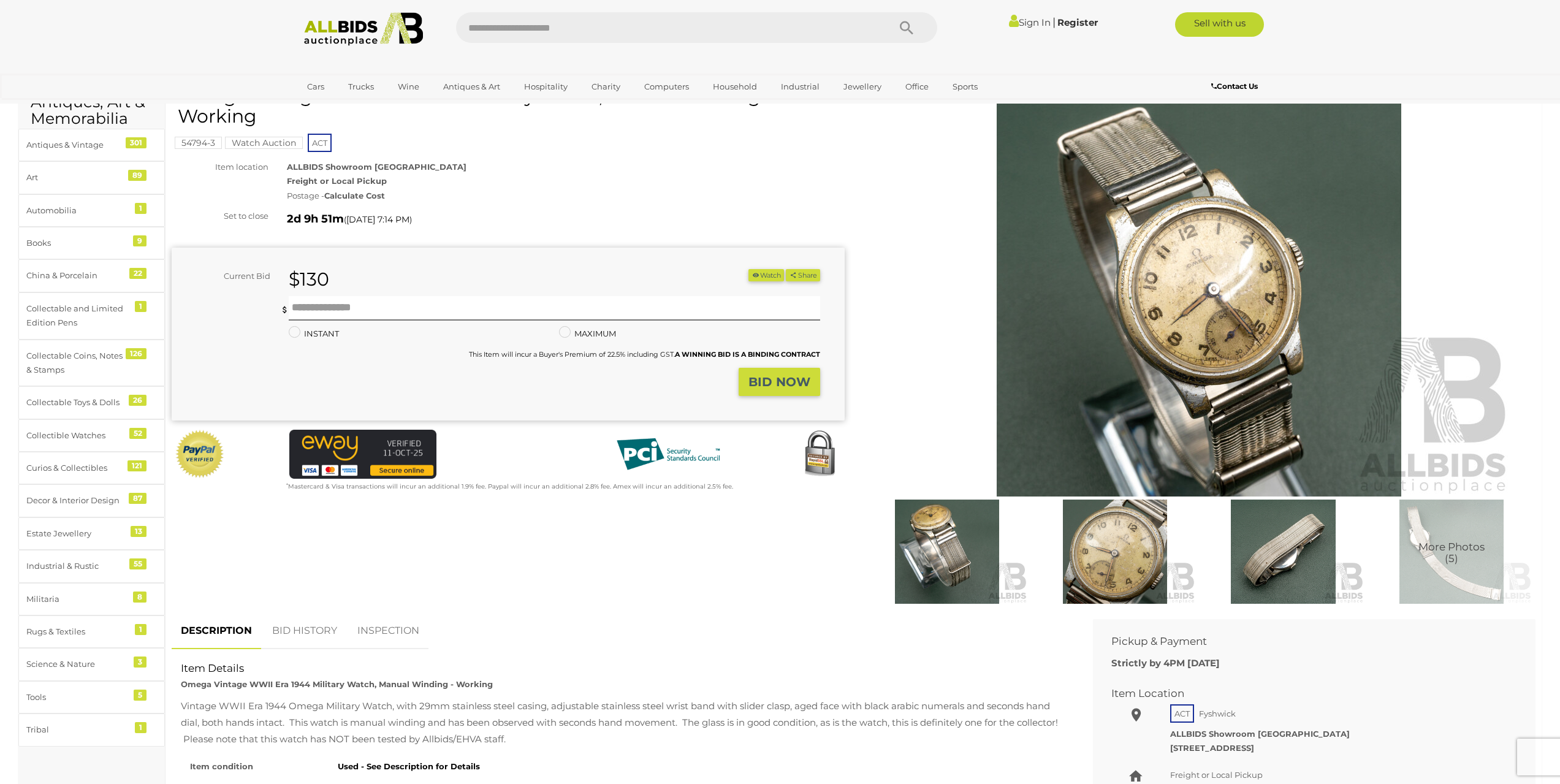
click at [1423, 530] on img at bounding box center [1451, 552] width 162 height 104
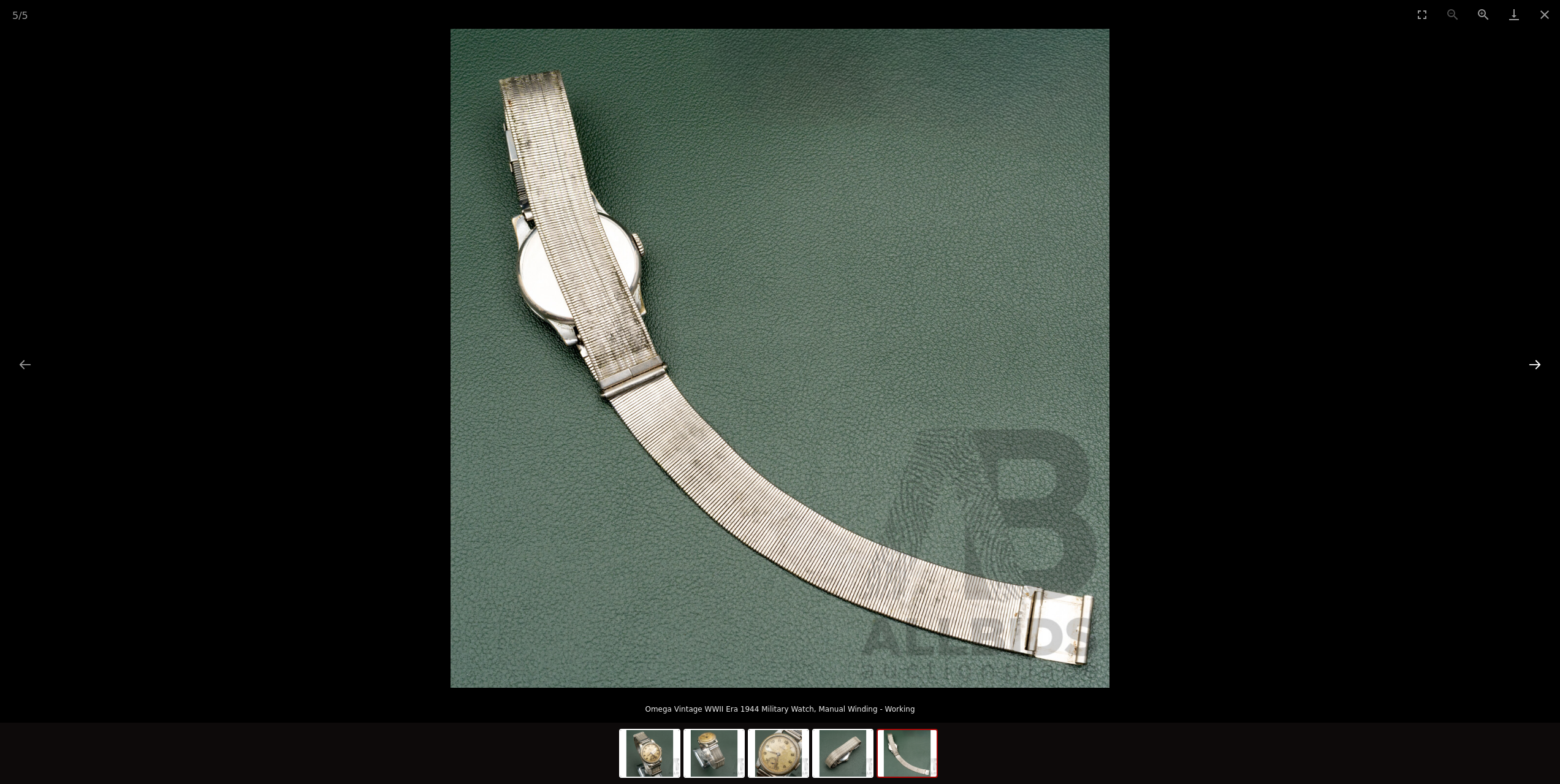
click at [1531, 364] on button "Next slide" at bounding box center [1535, 364] width 26 height 24
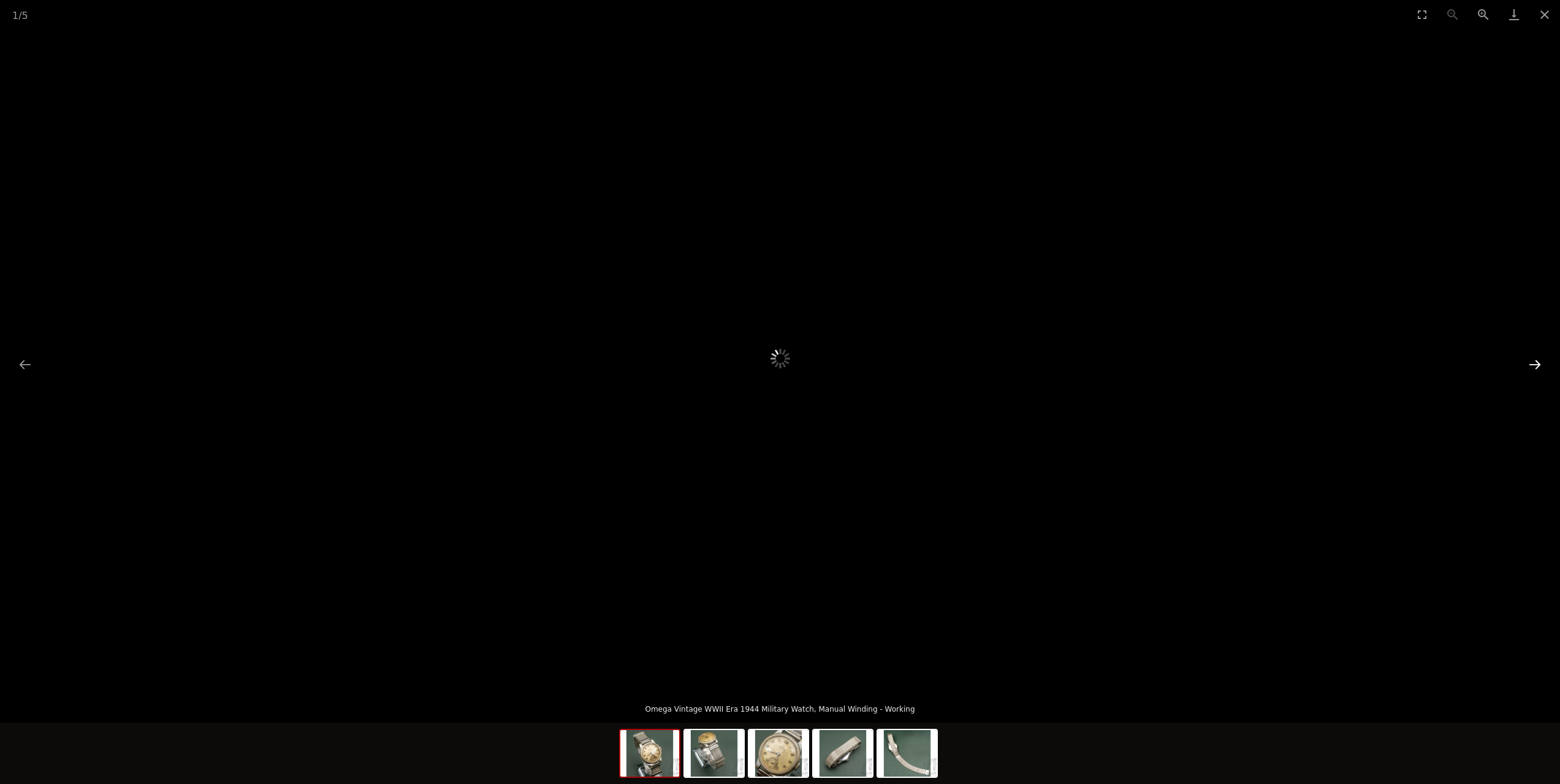
click at [1531, 364] on button "Next slide" at bounding box center [1535, 364] width 26 height 24
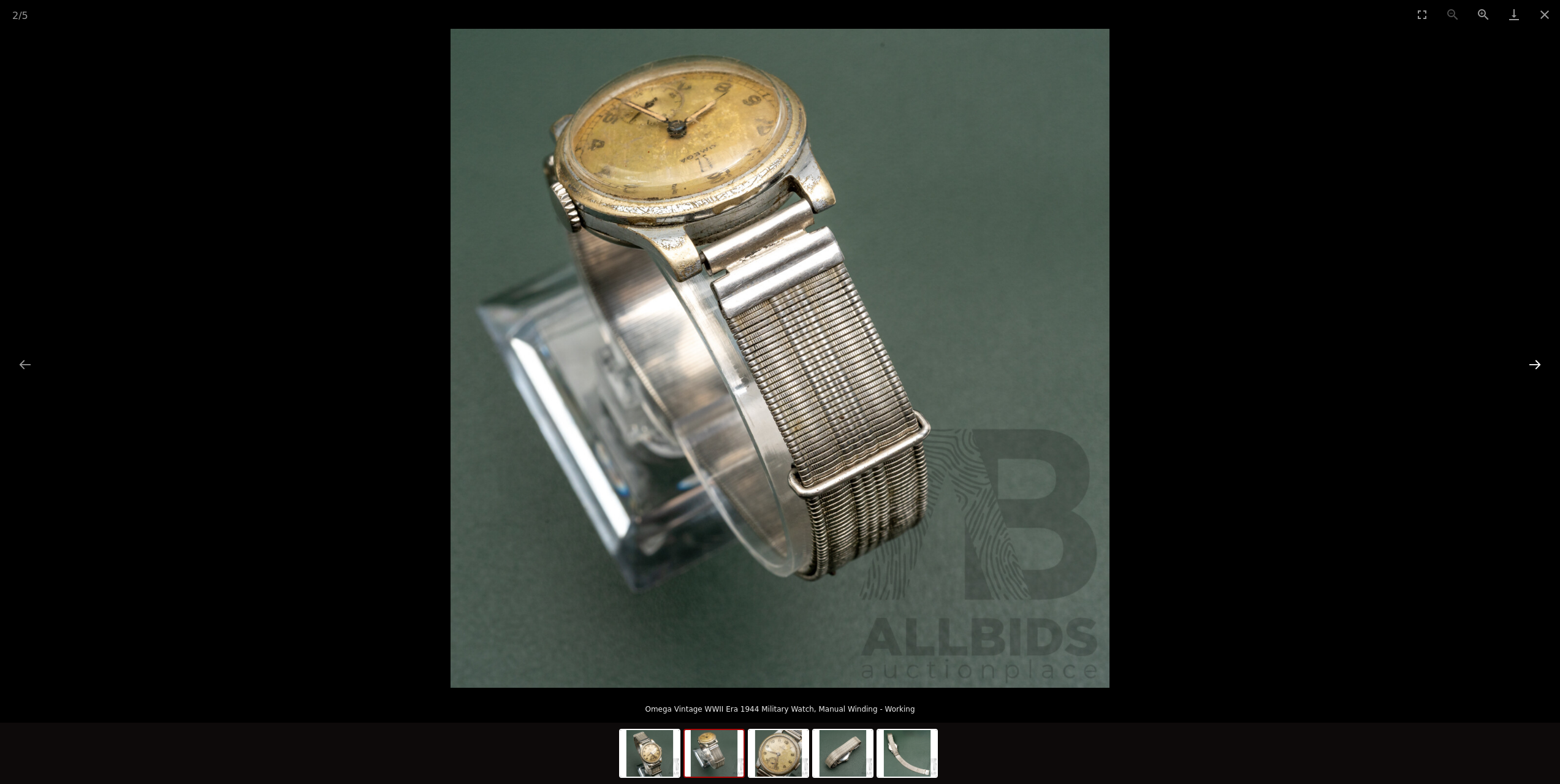
click at [1531, 364] on button "Next slide" at bounding box center [1535, 364] width 26 height 24
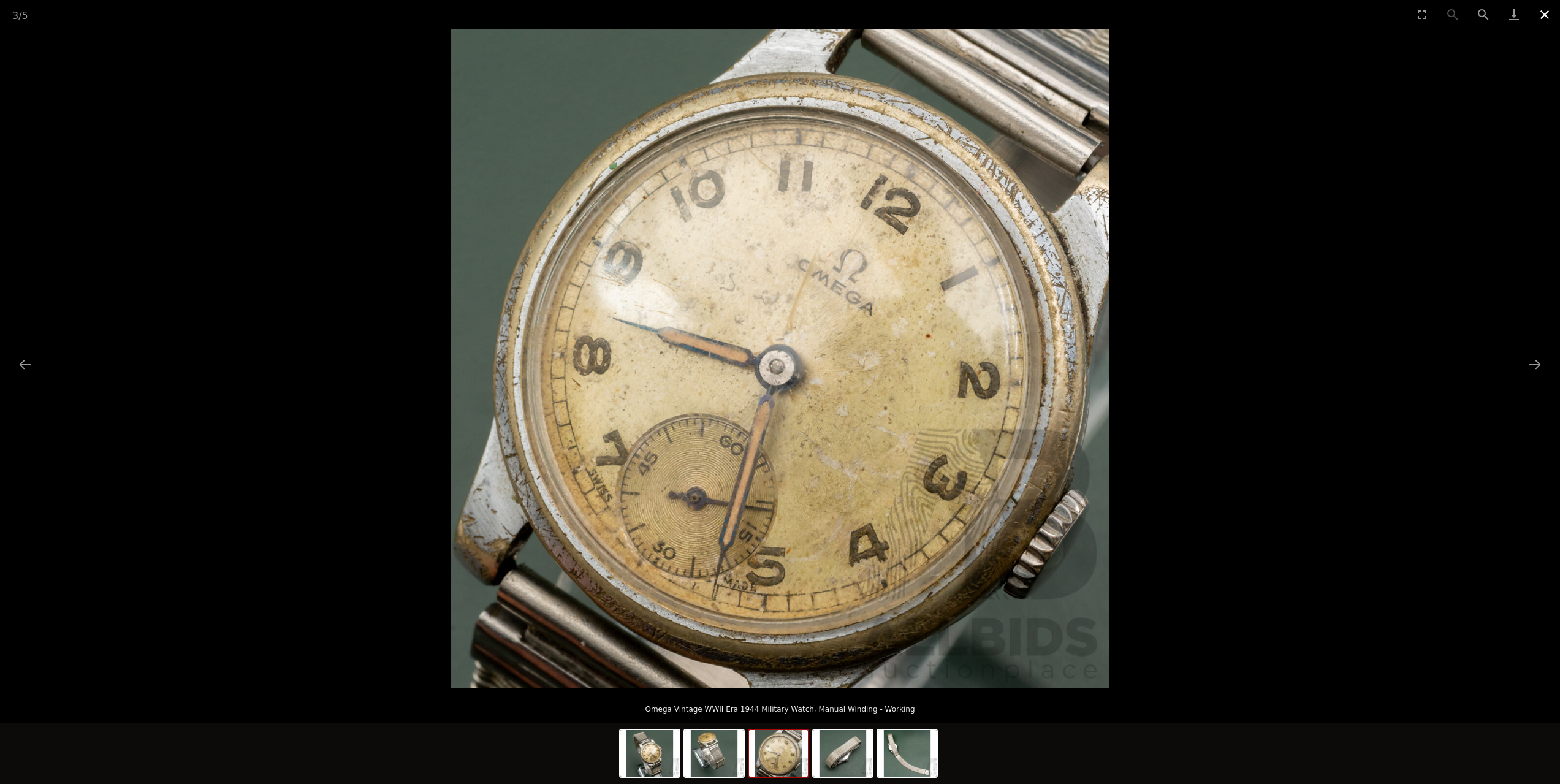
click at [1549, 15] on button "Close gallery" at bounding box center [1544, 14] width 31 height 29
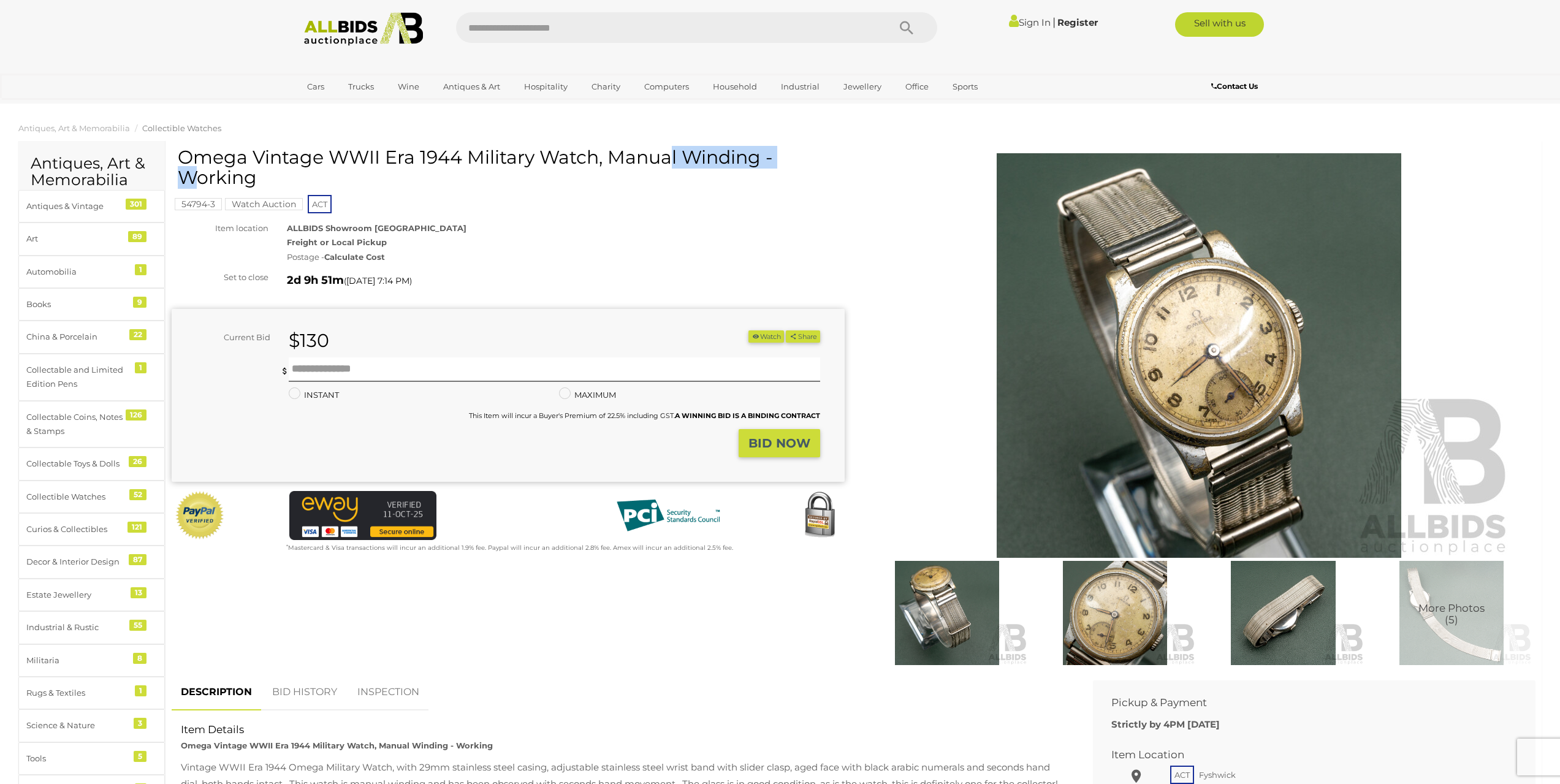
drag, startPoint x: 180, startPoint y: 157, endPoint x: 321, endPoint y: 152, distance: 141.1
click at [321, 152] on h1 "Omega Vintage WWII Era 1944 Military Watch, Manual Winding - Working" at bounding box center [509, 167] width 664 height 40
click at [842, 256] on div "Postage - Calculate Cost" at bounding box center [566, 257] width 558 height 14
click at [1437, 599] on img at bounding box center [1451, 612] width 162 height 104
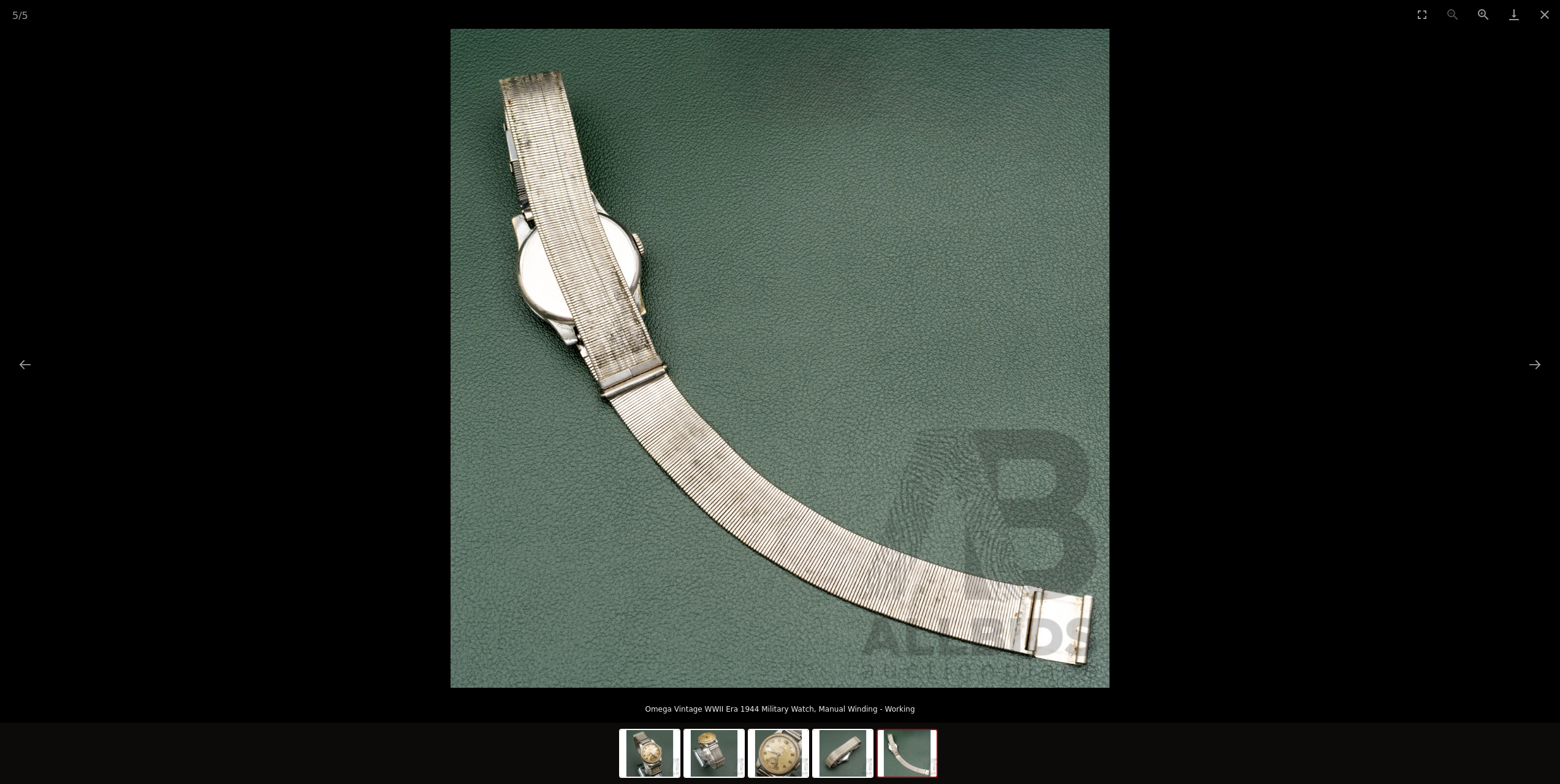
click at [548, 258] on img at bounding box center [780, 358] width 659 height 659
click at [851, 755] on img at bounding box center [843, 753] width 59 height 46
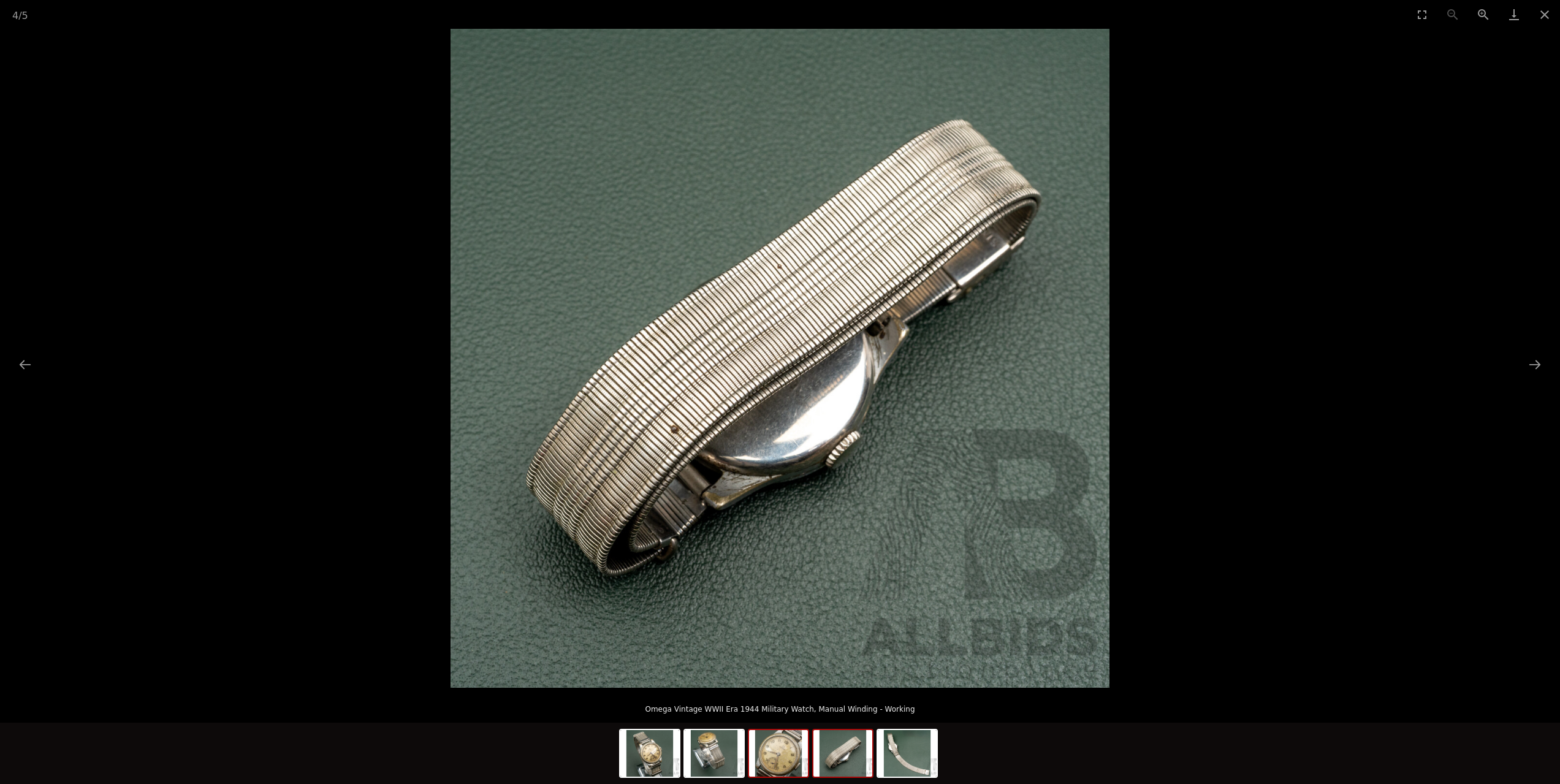
click at [781, 768] on img at bounding box center [779, 753] width 59 height 46
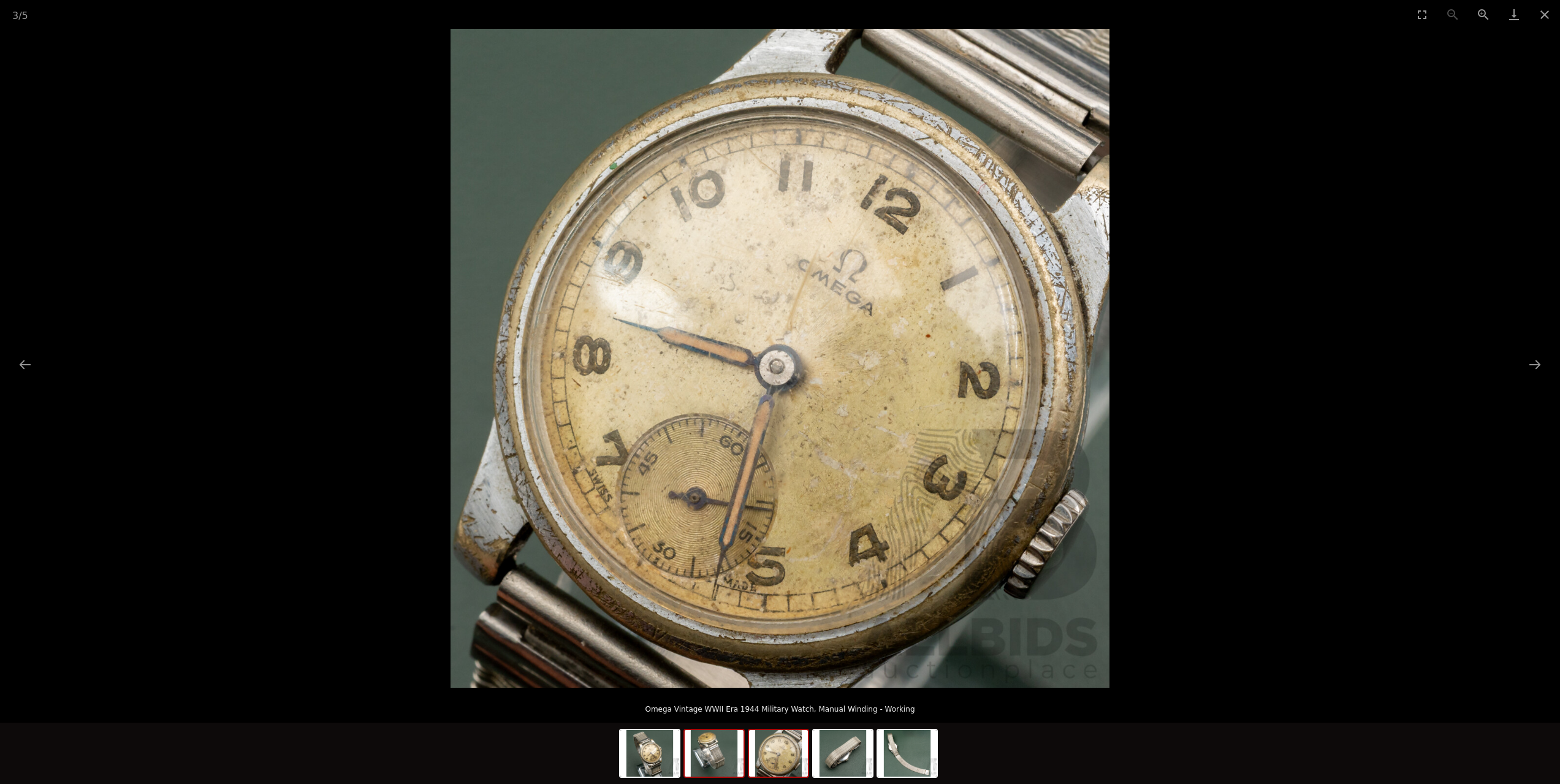
click at [711, 749] on img at bounding box center [714, 753] width 59 height 46
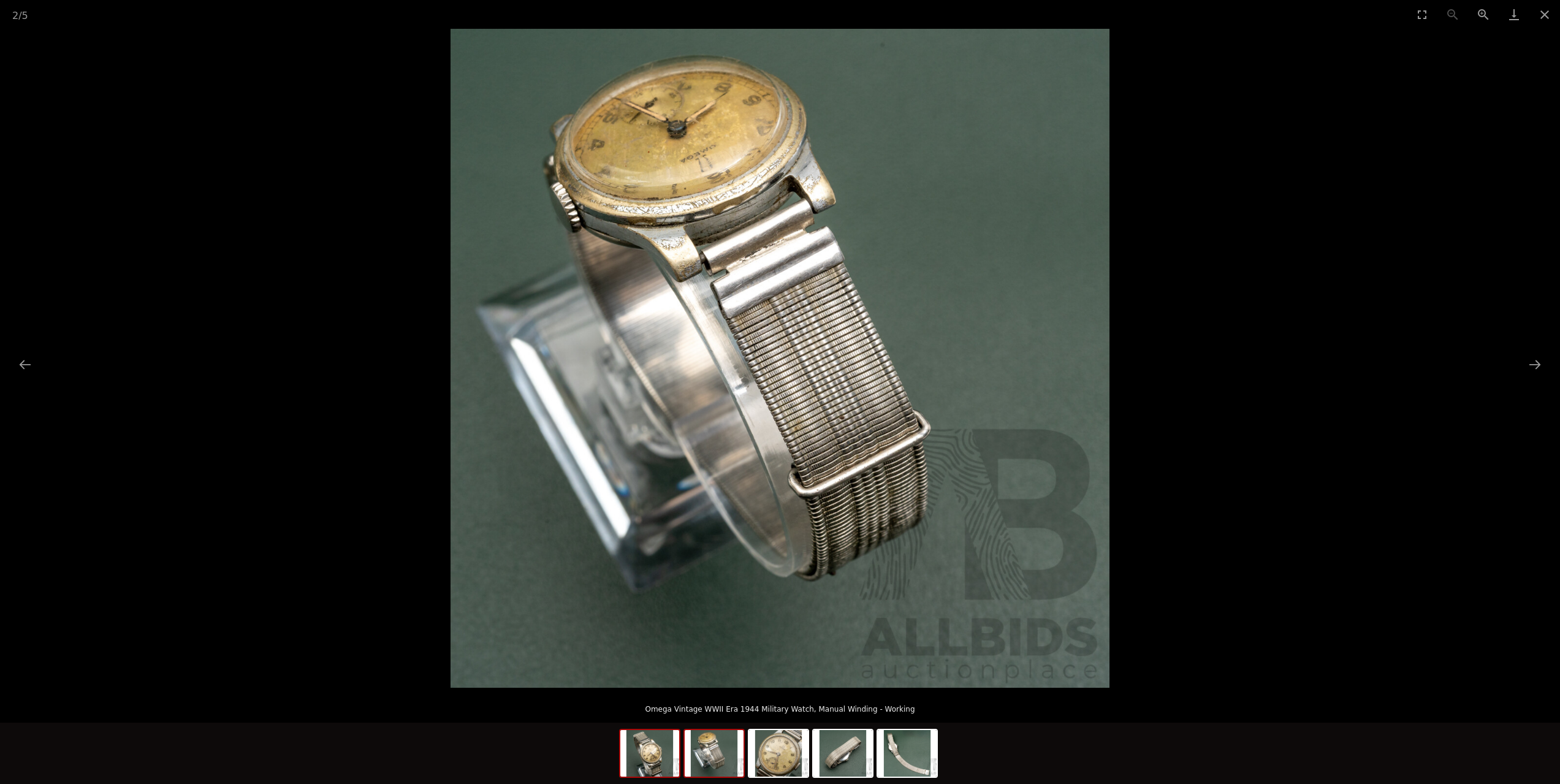
click at [650, 760] on img at bounding box center [649, 753] width 59 height 46
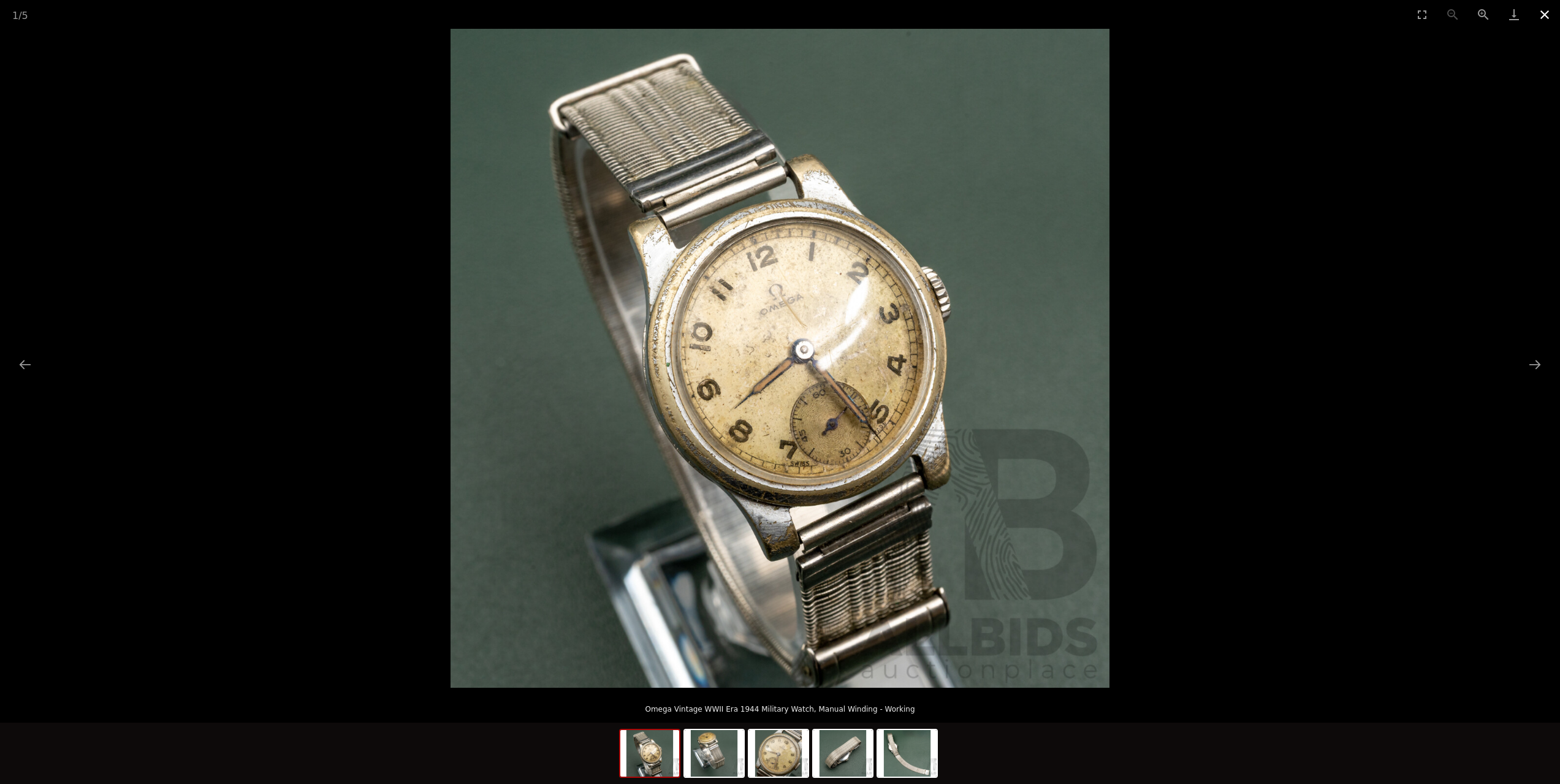
click at [1550, 11] on button "Close gallery" at bounding box center [1544, 14] width 31 height 29
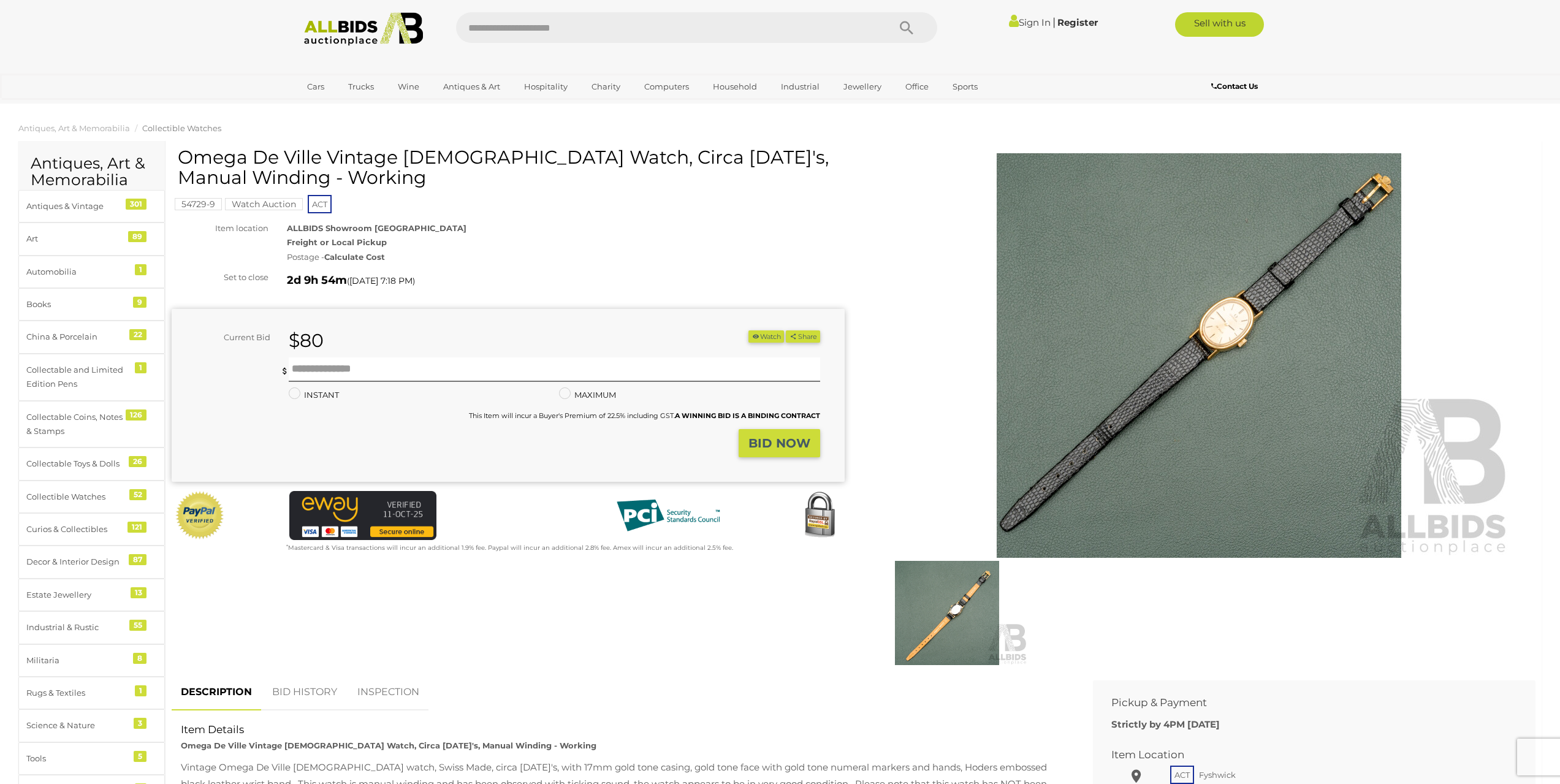
click at [1198, 323] on img at bounding box center [1199, 355] width 628 height 405
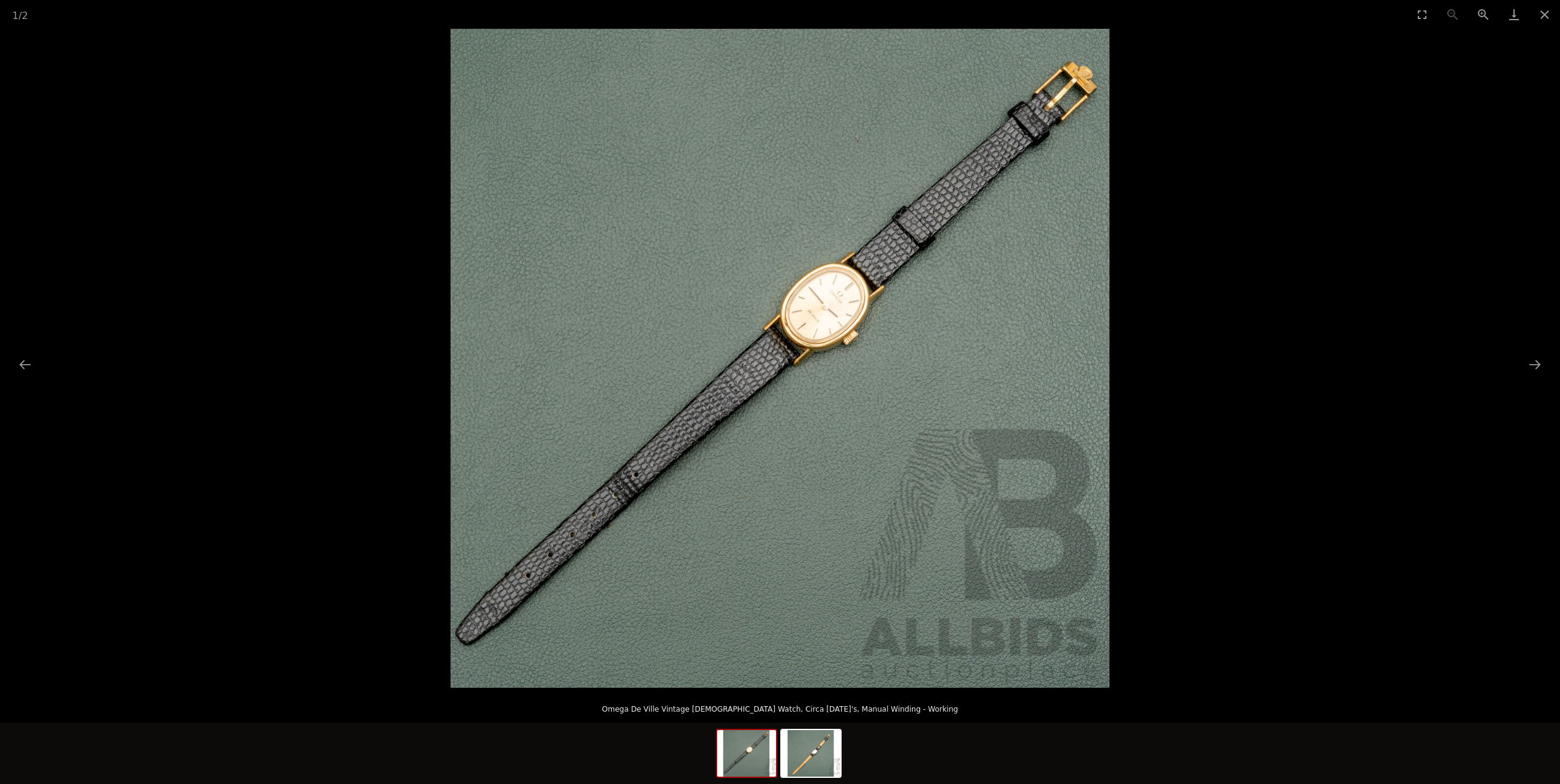
click at [1267, 265] on picture at bounding box center [780, 358] width 1560 height 659
click at [1546, 18] on button "Close gallery" at bounding box center [1544, 14] width 31 height 29
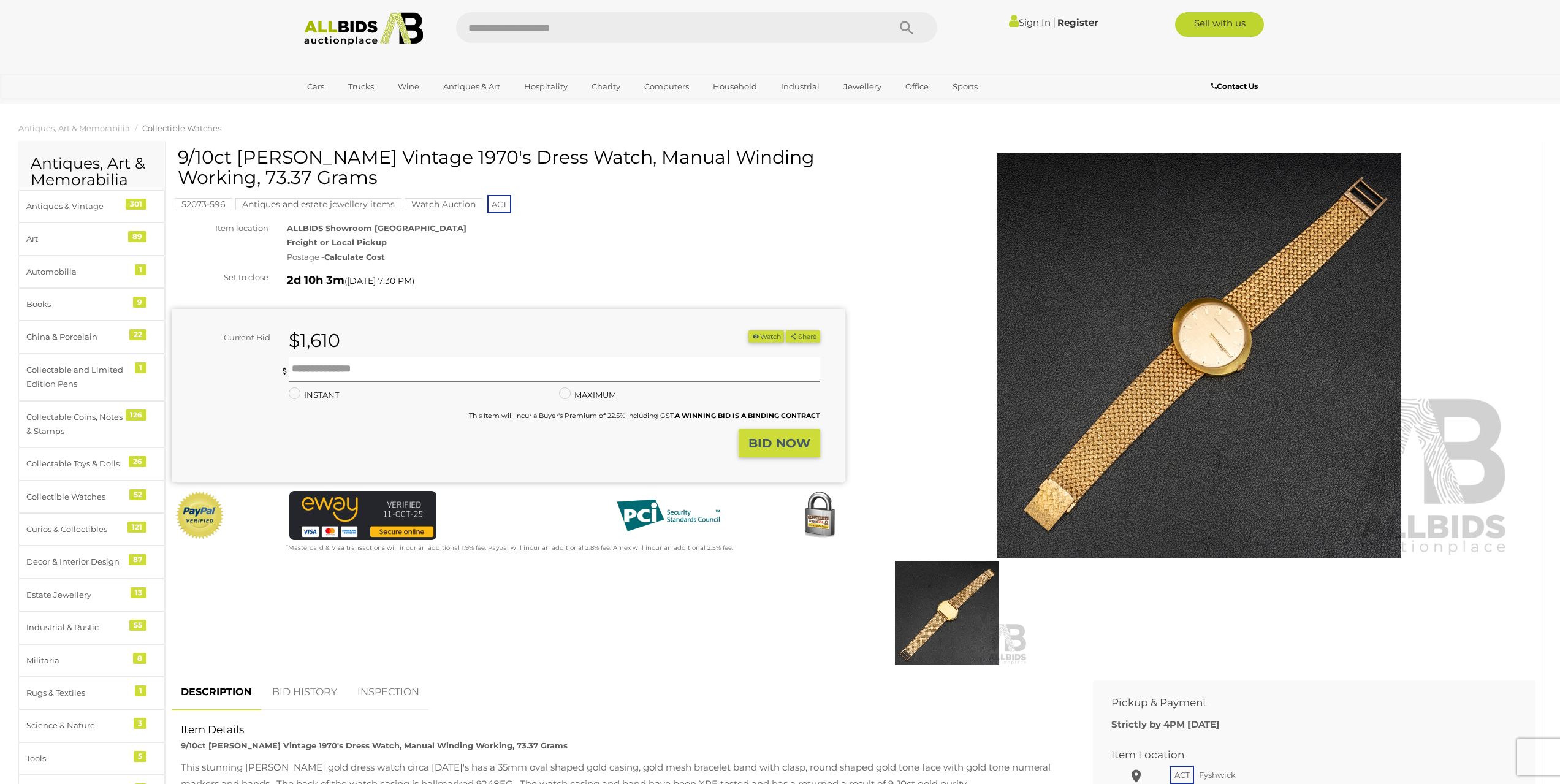
click at [1228, 335] on img at bounding box center [1199, 355] width 628 height 405
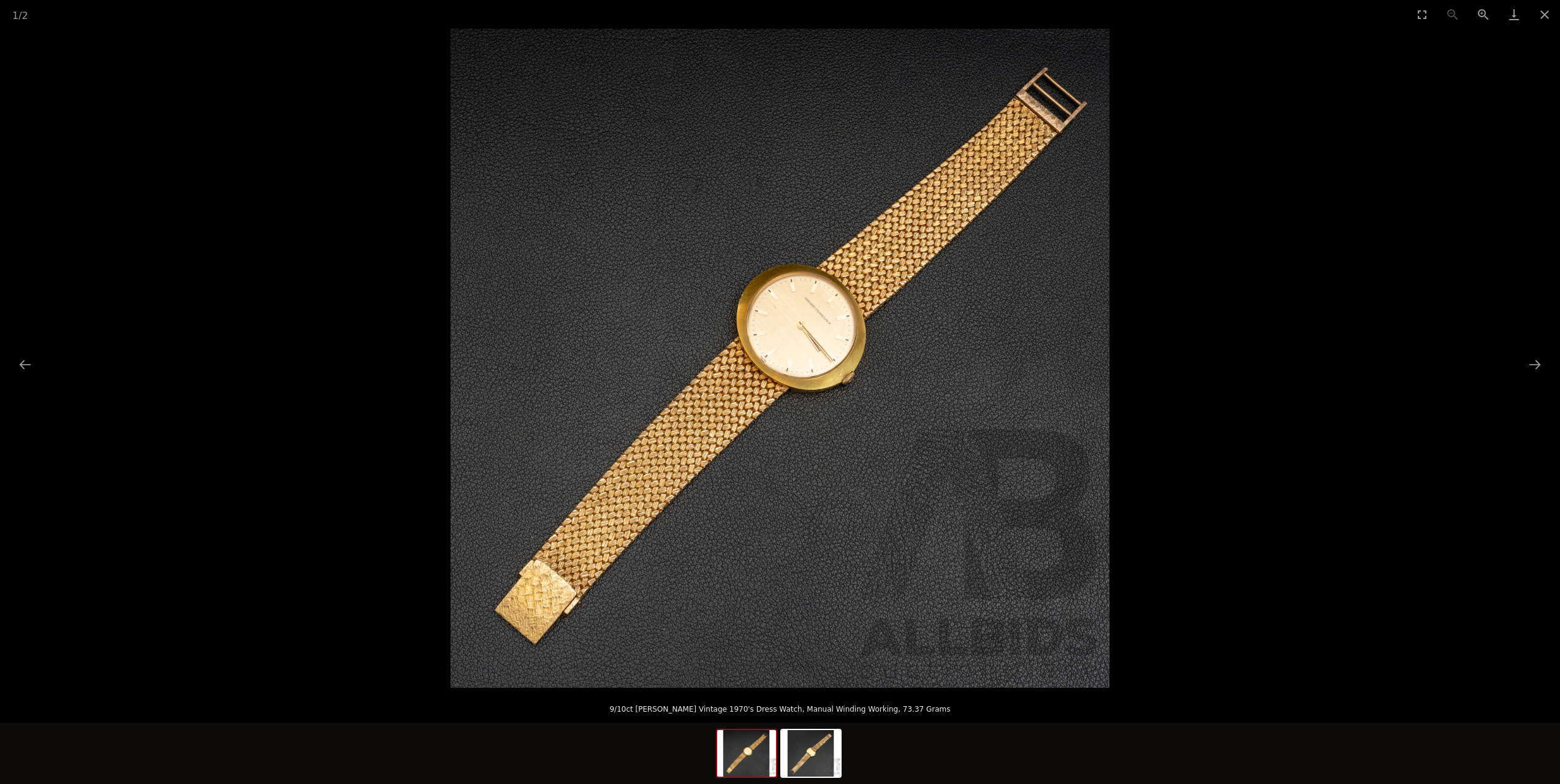
click at [1207, 340] on picture at bounding box center [780, 358] width 1560 height 659
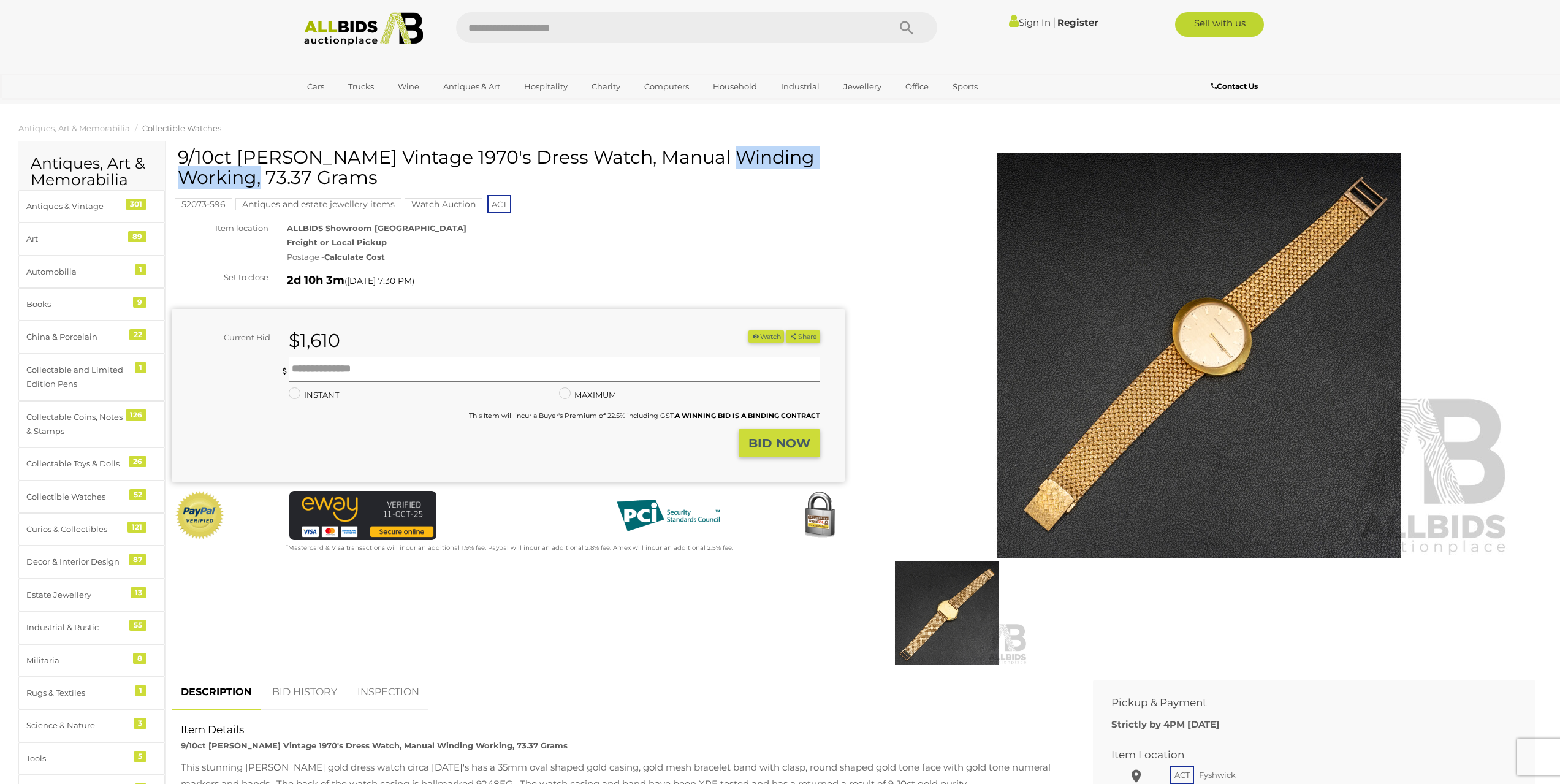
drag, startPoint x: 237, startPoint y: 157, endPoint x: 401, endPoint y: 153, distance: 164.0
click at [401, 153] on h1 "9/10ct Gerard-Perregaux Vintage 1970's Dress Watch, Manual Winding Working, 73.…" at bounding box center [509, 167] width 664 height 40
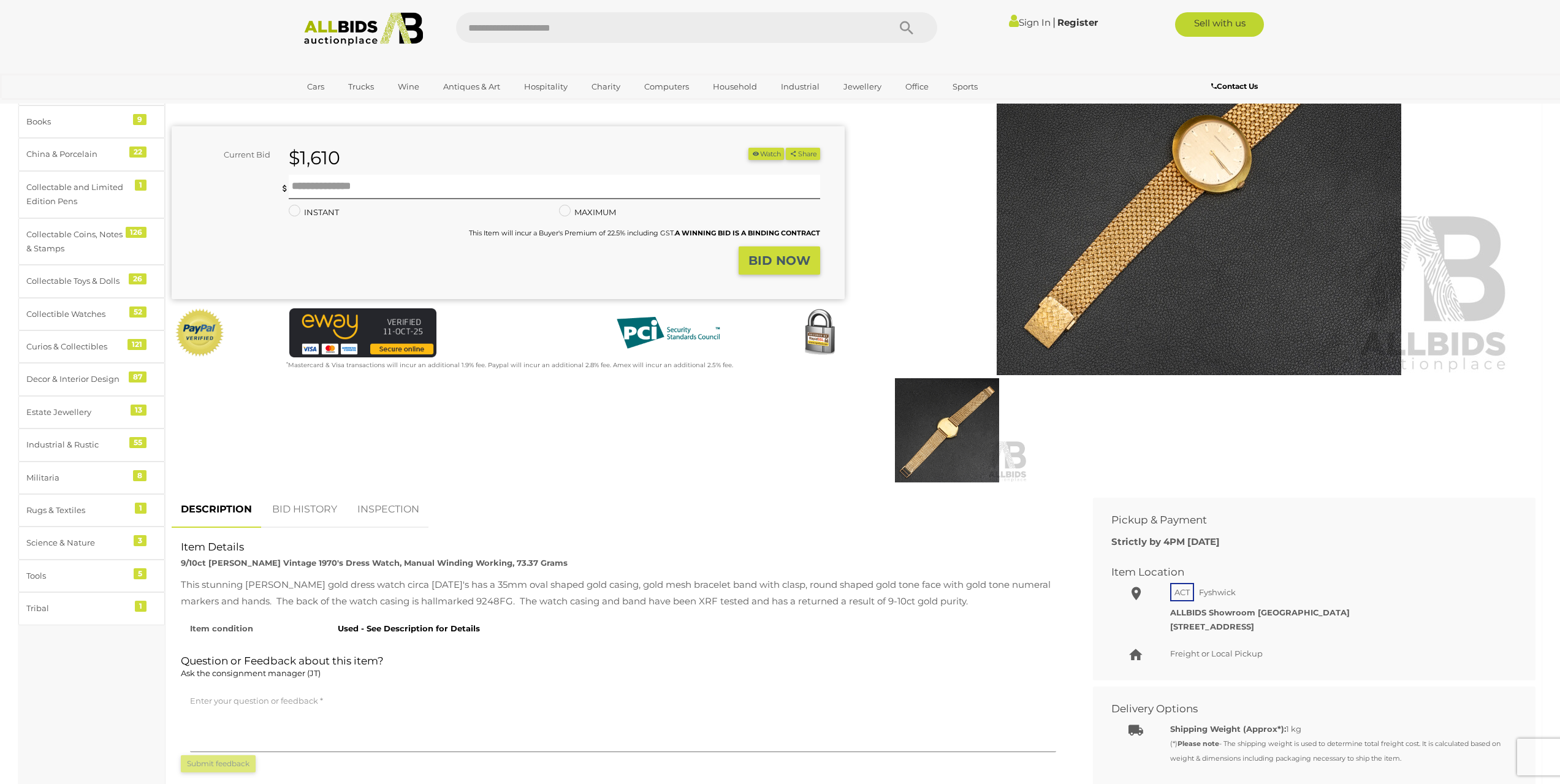
scroll to position [184, 0]
drag, startPoint x: 476, startPoint y: 600, endPoint x: 511, endPoint y: 600, distance: 35.0
click at [511, 600] on div "This stunning Gerard-Perregaux gold dress watch circa 1970's has a 35mm oval sh…" at bounding box center [623, 591] width 885 height 33
drag, startPoint x: 209, startPoint y: 560, endPoint x: 283, endPoint y: 558, distance: 74.0
click at [283, 558] on strong "9/10ct Gerard-Perregaux Vintage 1970's Dress Watch, Manual Winding Working, 73.…" at bounding box center [375, 561] width 387 height 10
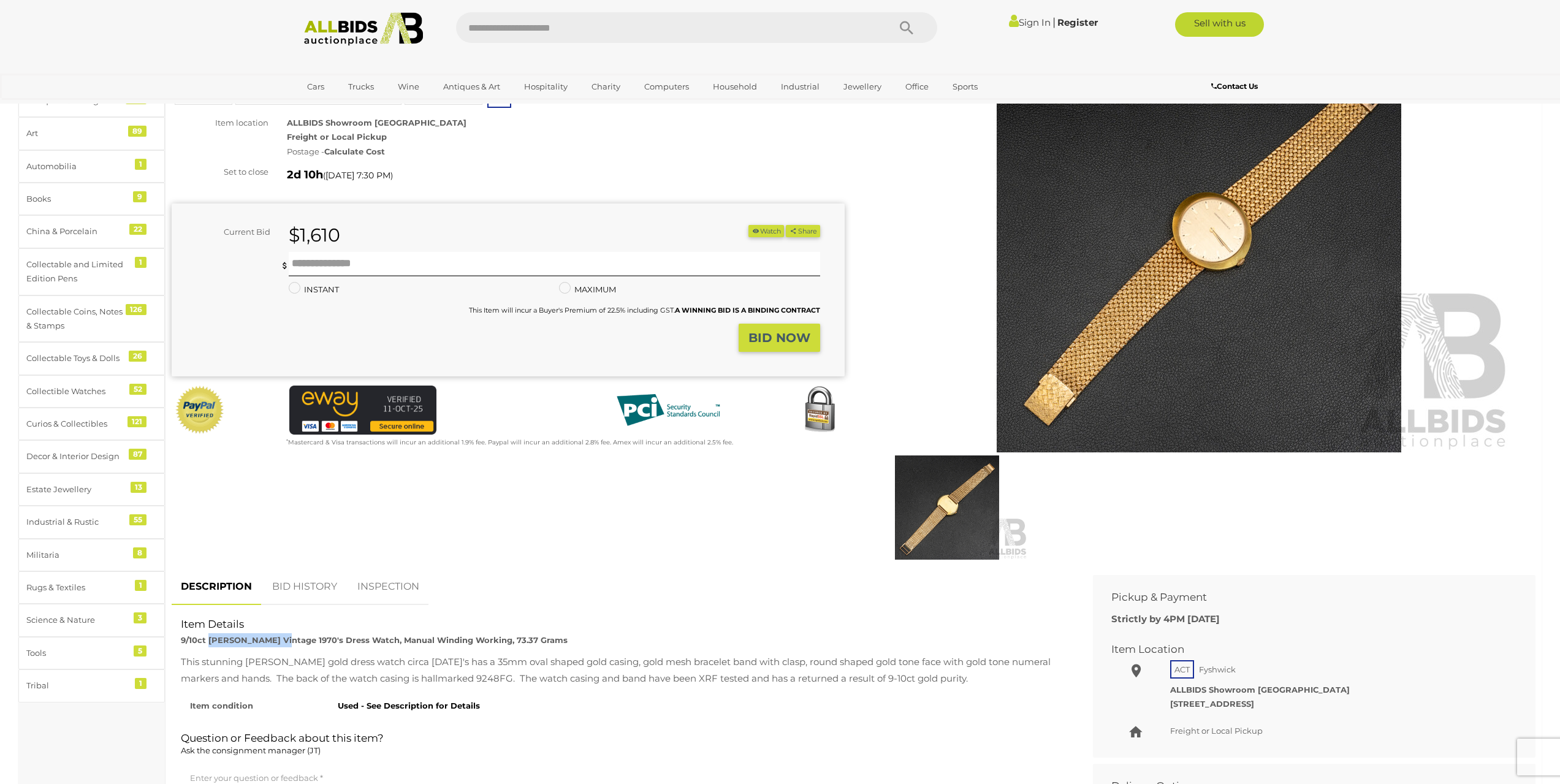
scroll to position [0, 0]
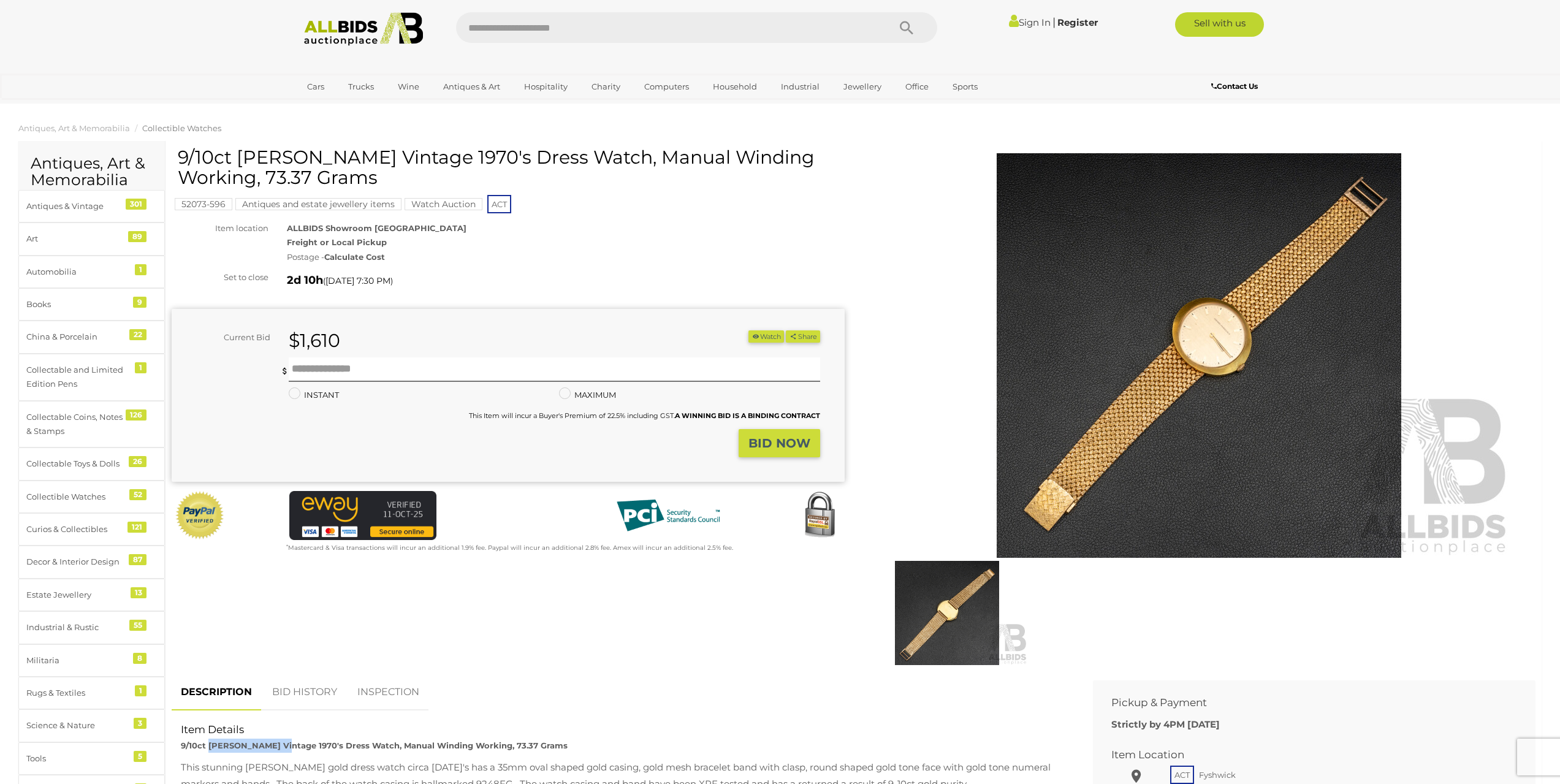
click at [1248, 338] on img at bounding box center [1199, 355] width 628 height 405
